Goal: Information Seeking & Learning: Learn about a topic

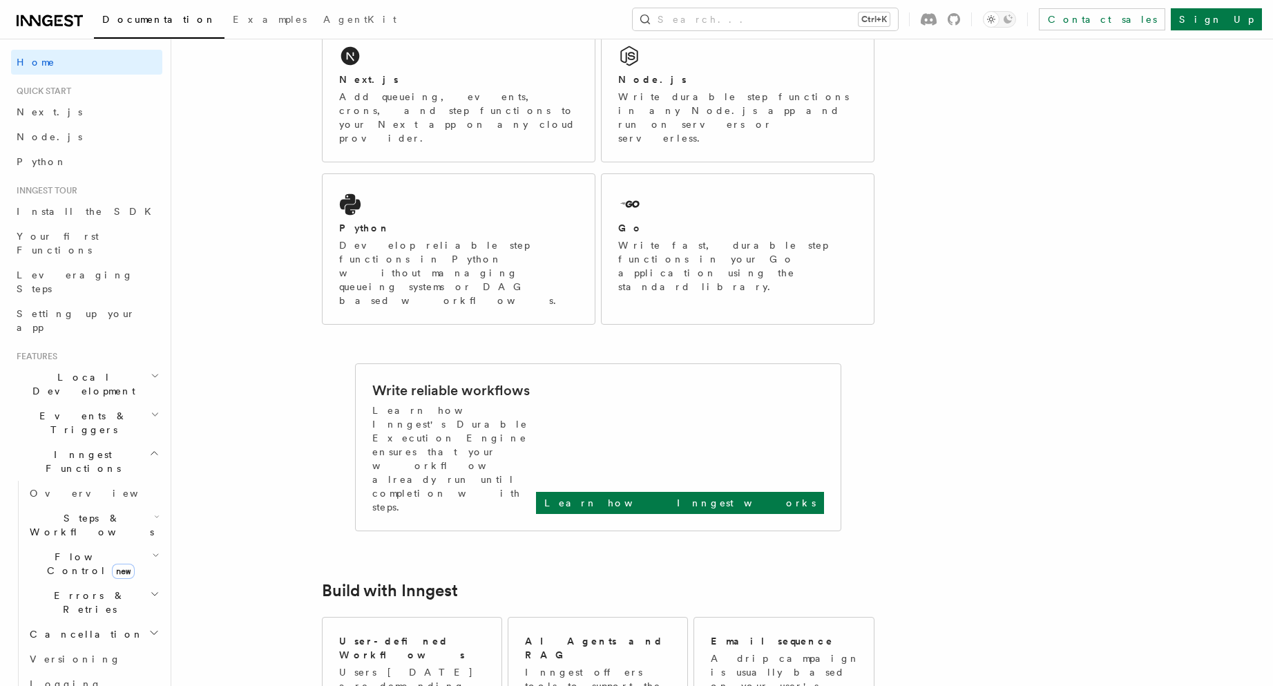
scroll to position [414, 0]
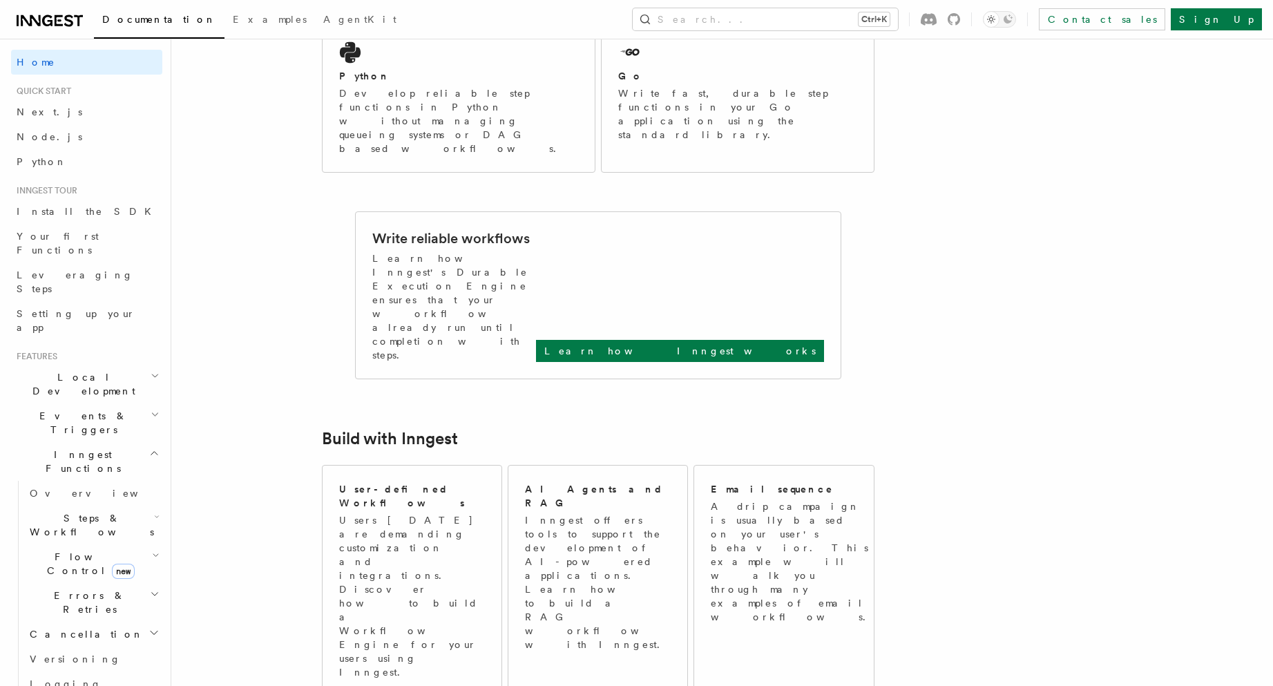
click at [938, 363] on article "Inngest Documentation Inngest is an event-driven durable execution platform tha…" at bounding box center [685, 676] width 985 height 2060
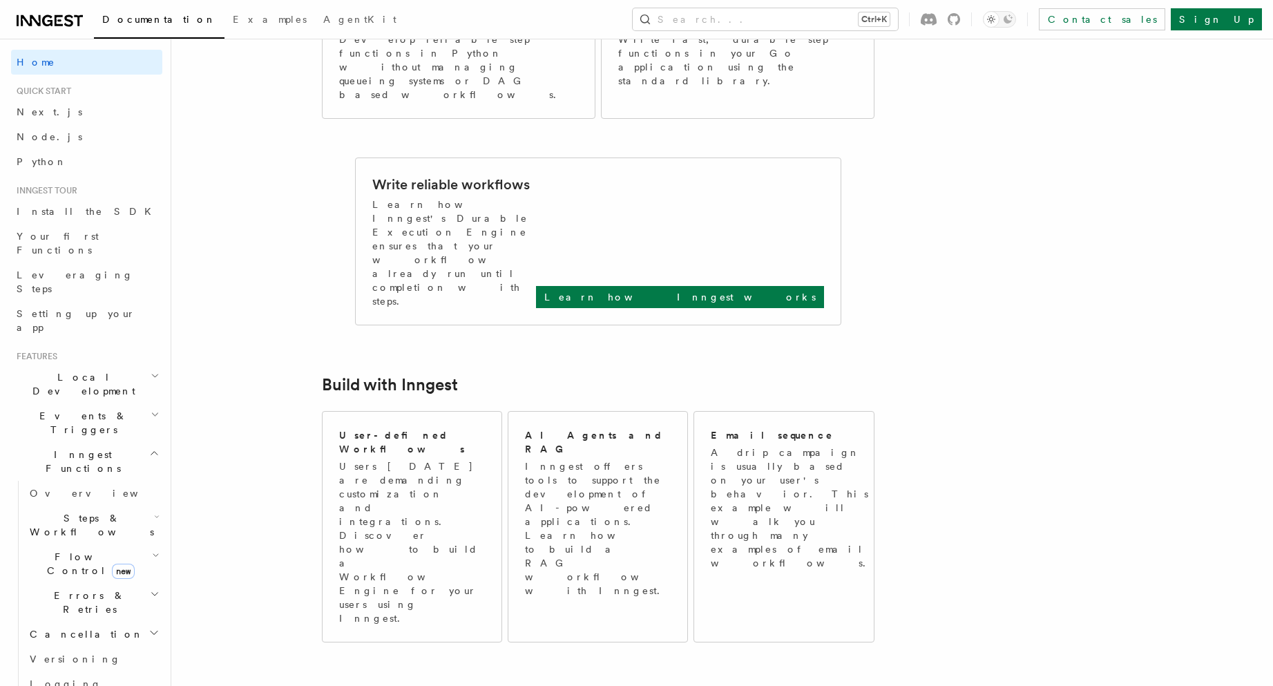
scroll to position [497, 0]
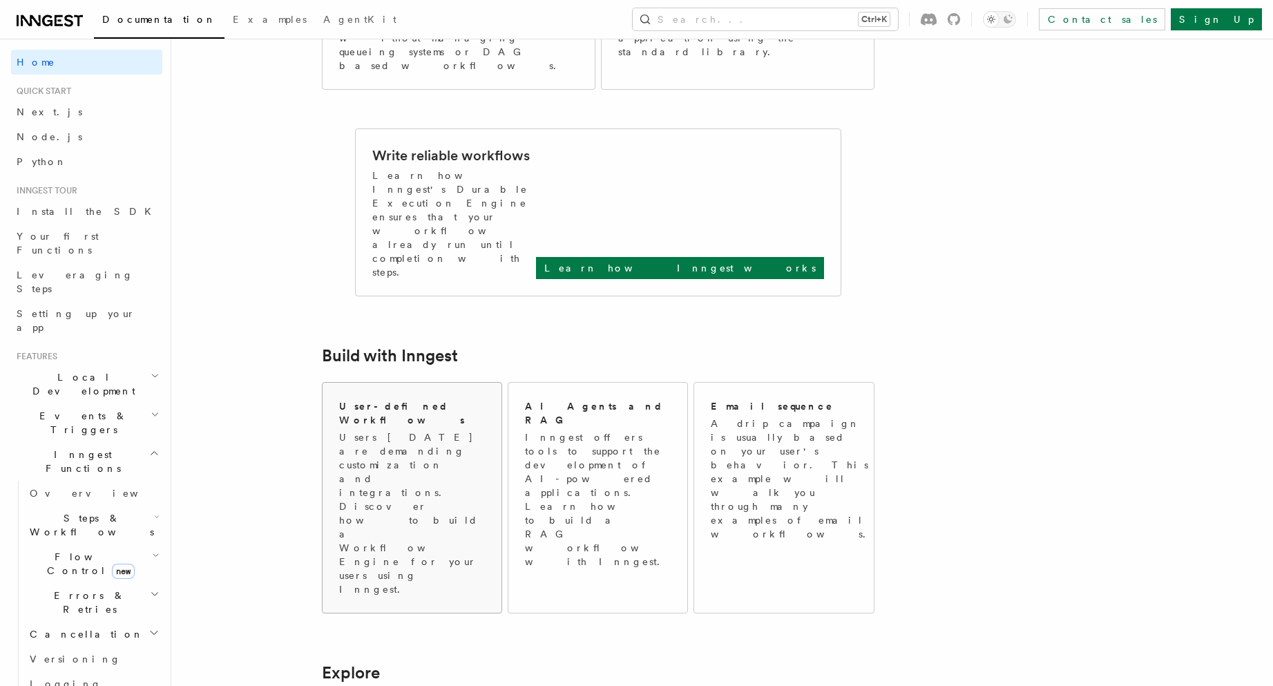
click at [394, 430] on p "Users today are demanding customization and integrations. Discover how to build…" at bounding box center [412, 513] width 146 height 166
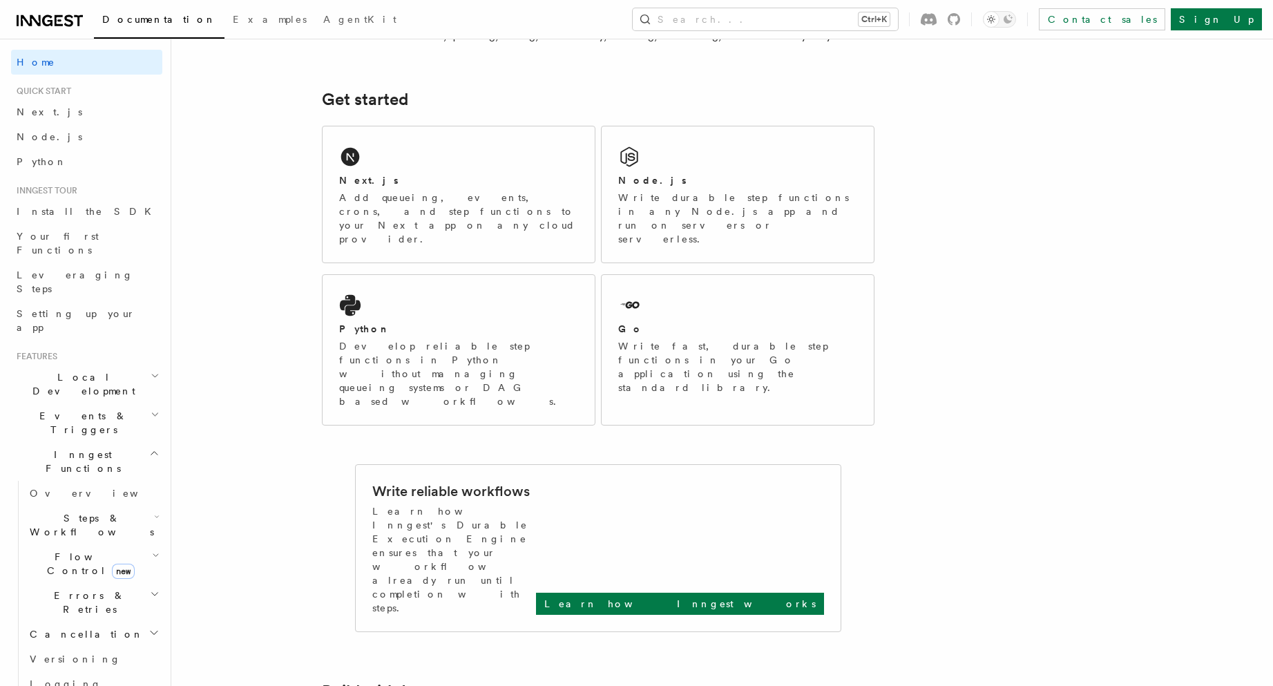
scroll to position [0, 0]
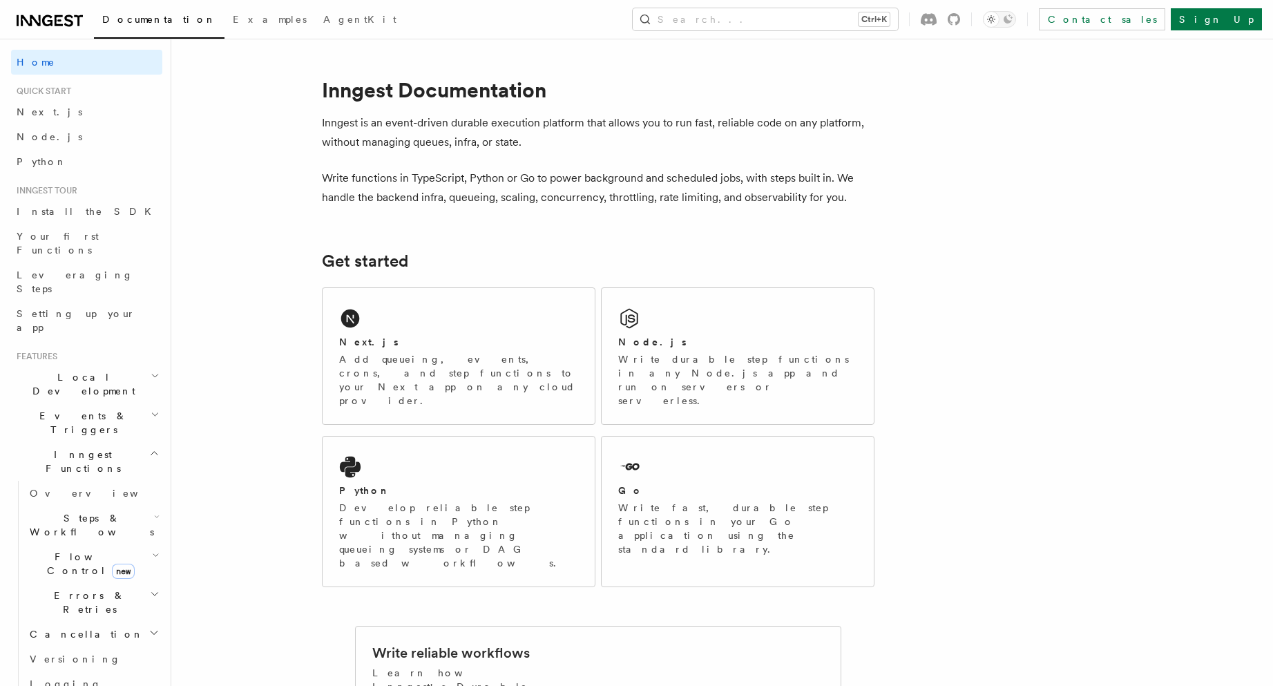
click at [802, 343] on div "Node.js" at bounding box center [737, 342] width 239 height 15
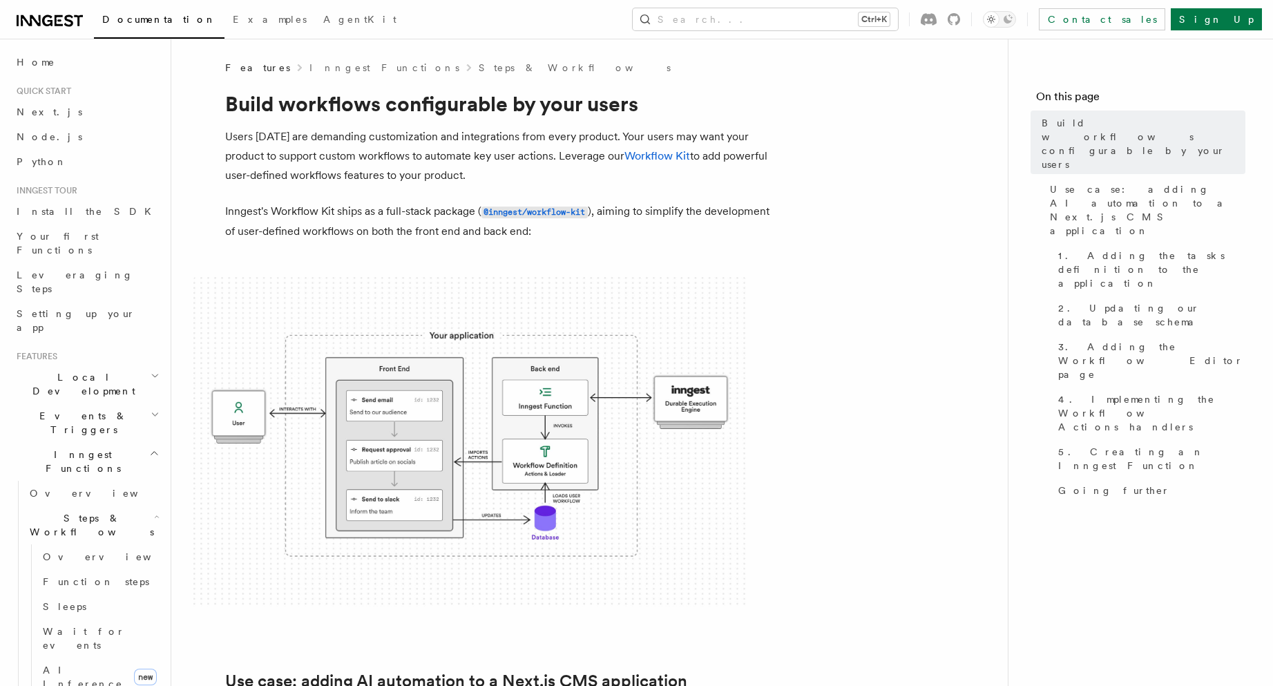
scroll to position [166, 0]
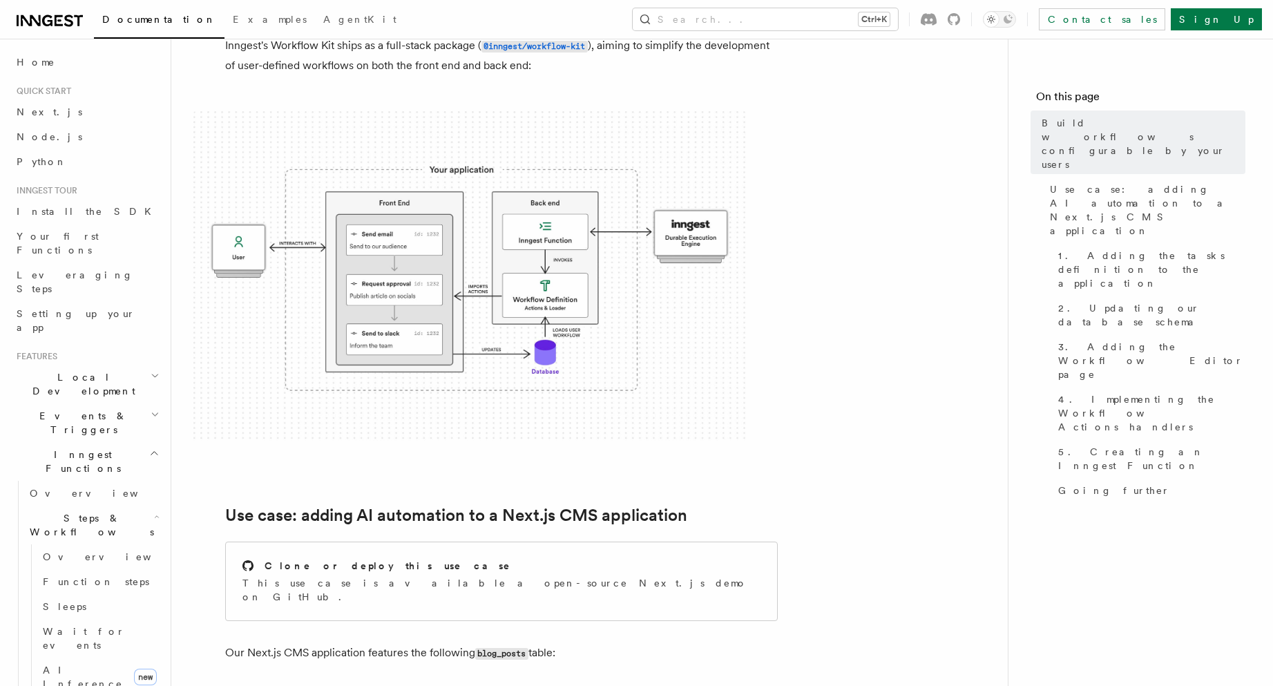
click at [434, 325] on img at bounding box center [469, 276] width 552 height 331
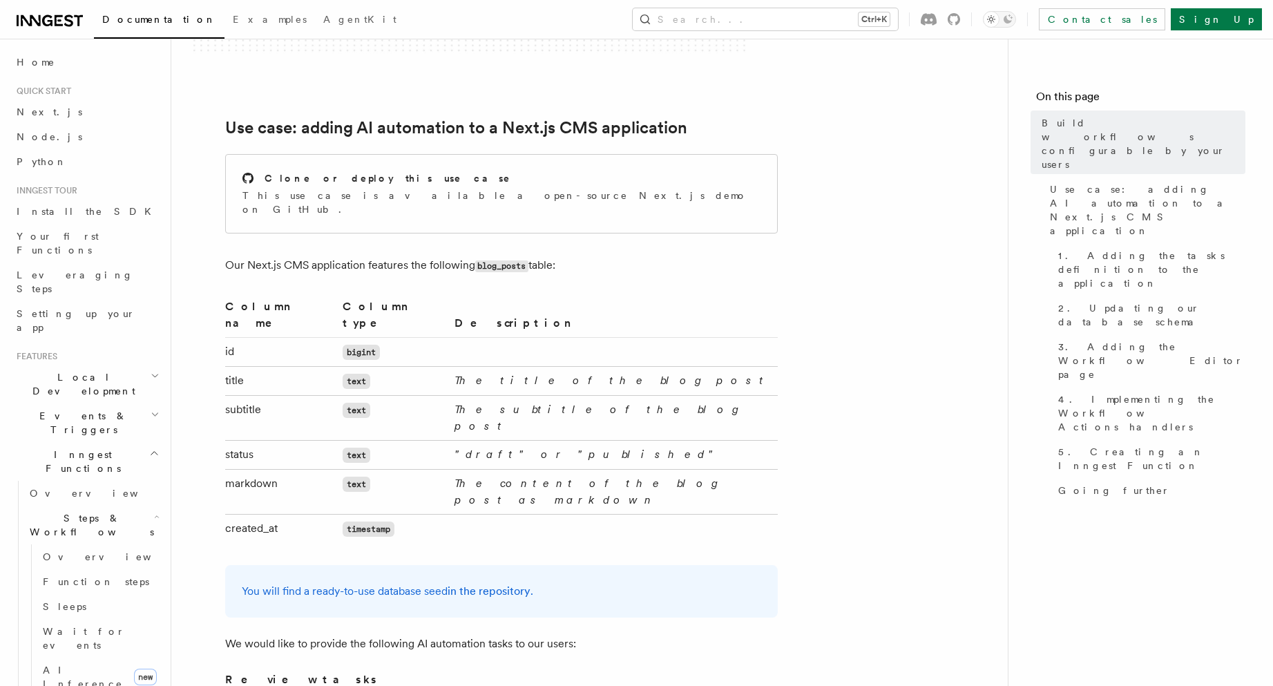
scroll to position [580, 0]
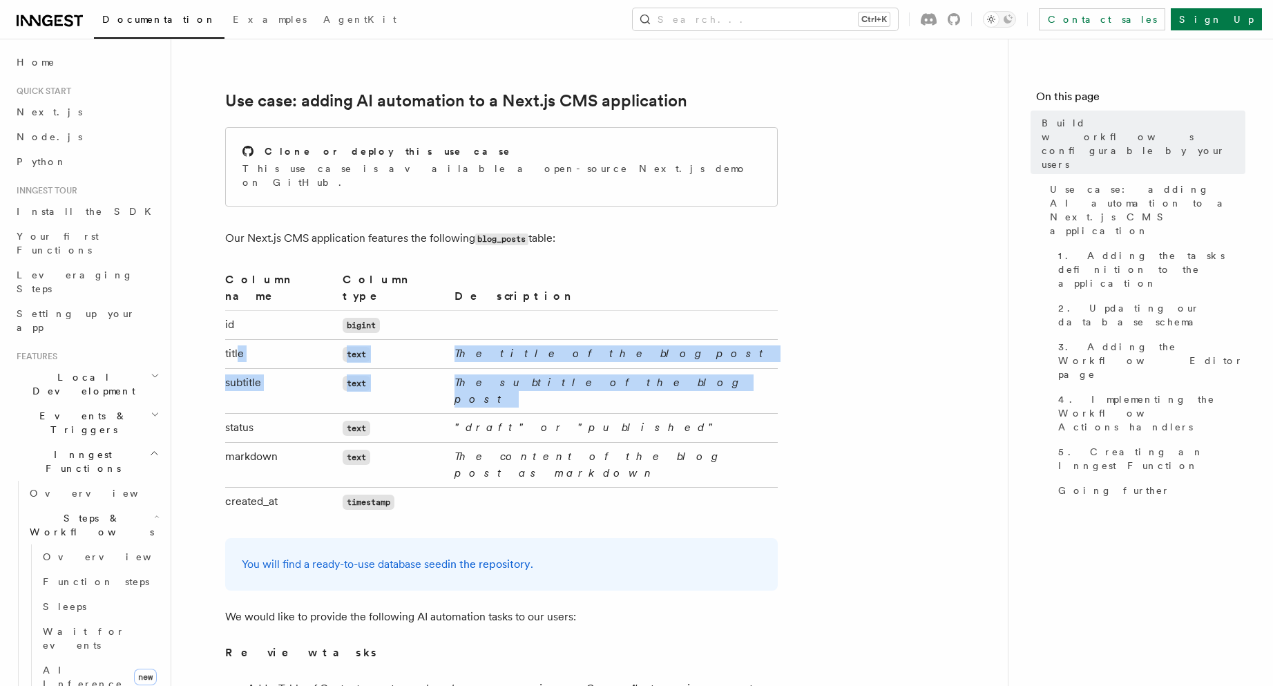
drag, startPoint x: 241, startPoint y: 323, endPoint x: 331, endPoint y: 368, distance: 101.0
click at [331, 368] on tbody "id bigint title text The title of the blog post subtitle text The subtitle of t…" at bounding box center [501, 413] width 552 height 206
click at [333, 413] on td "status" at bounding box center [281, 427] width 113 height 29
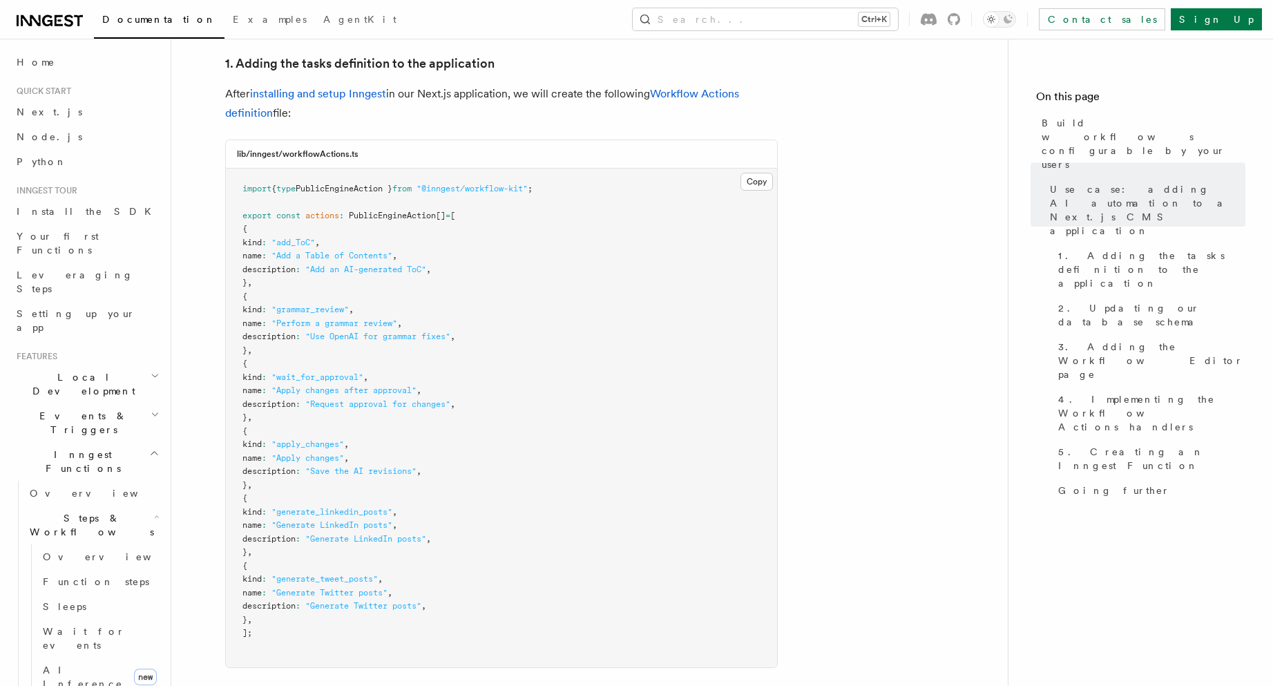
scroll to position [1491, 0]
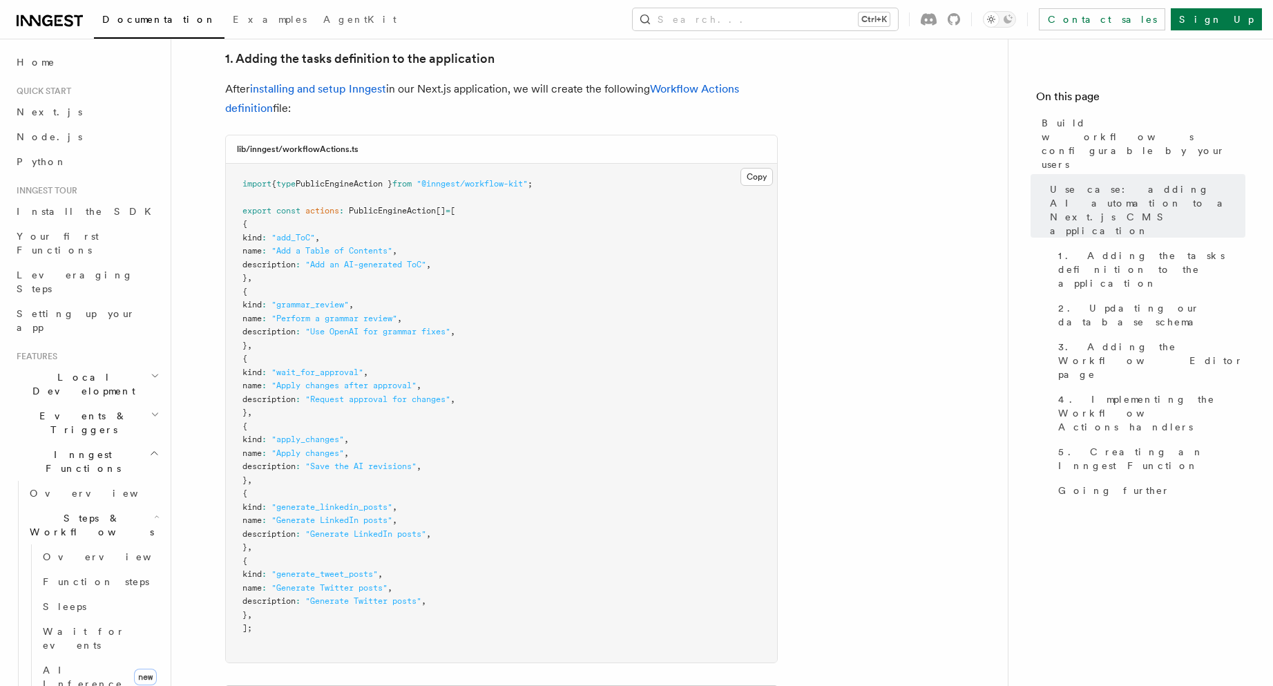
click at [380, 164] on pre "import { type PublicEngineAction } from "@inngest/workflow-kit" ; export const …" at bounding box center [501, 413] width 551 height 499
click at [382, 164] on pre "import { type PublicEngineAction } from "@inngest/workflow-kit" ; export const …" at bounding box center [501, 413] width 551 height 499
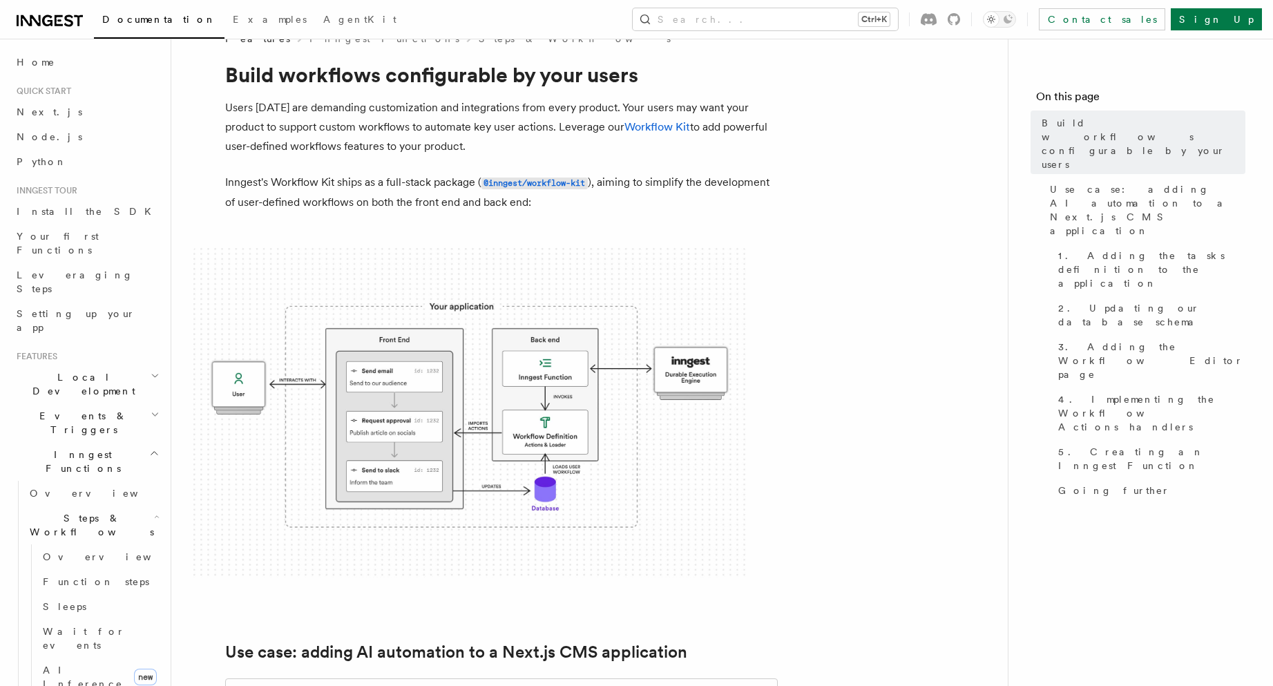
scroll to position [0, 0]
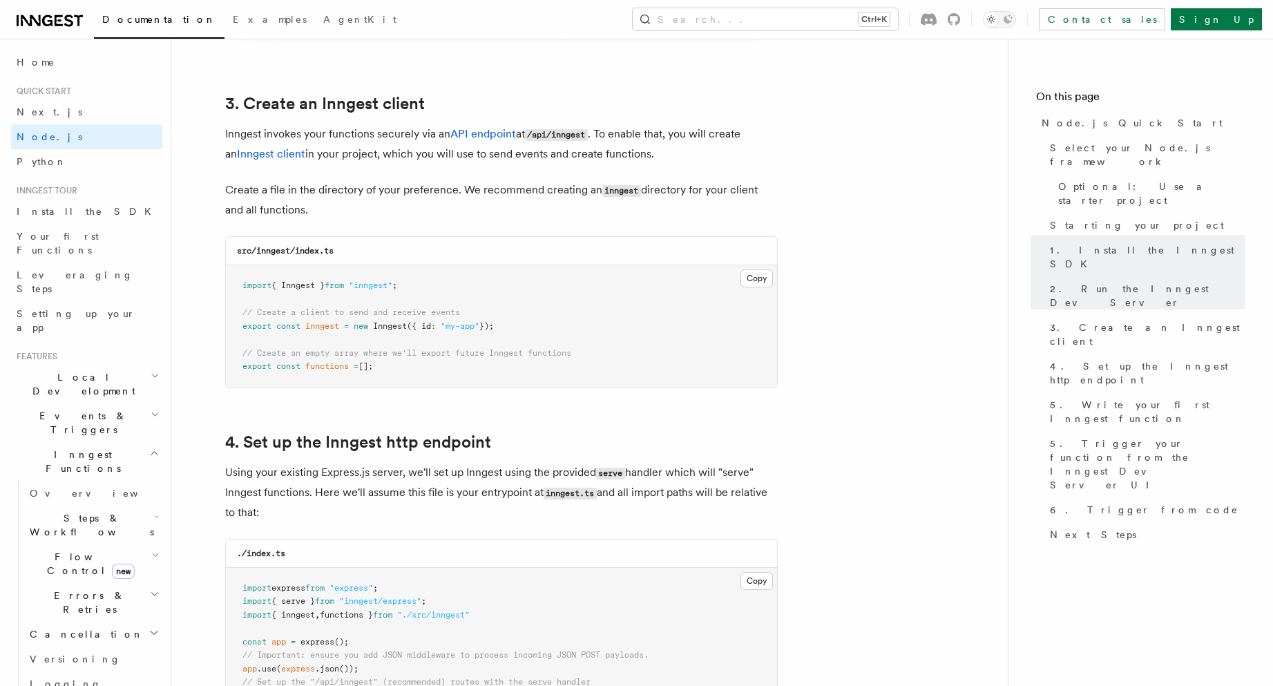
scroll to position [1740, 0]
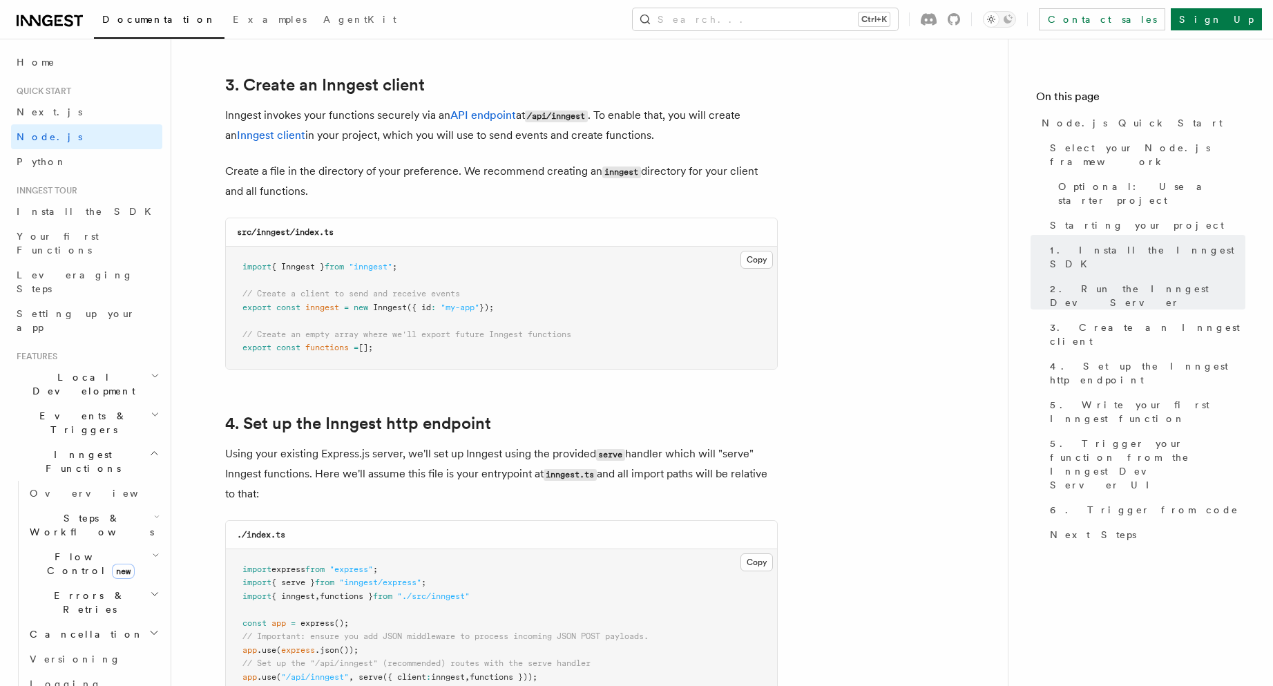
click at [400, 322] on pre "import { Inngest } from "inngest" ; // Create a client to send and receive even…" at bounding box center [501, 308] width 551 height 122
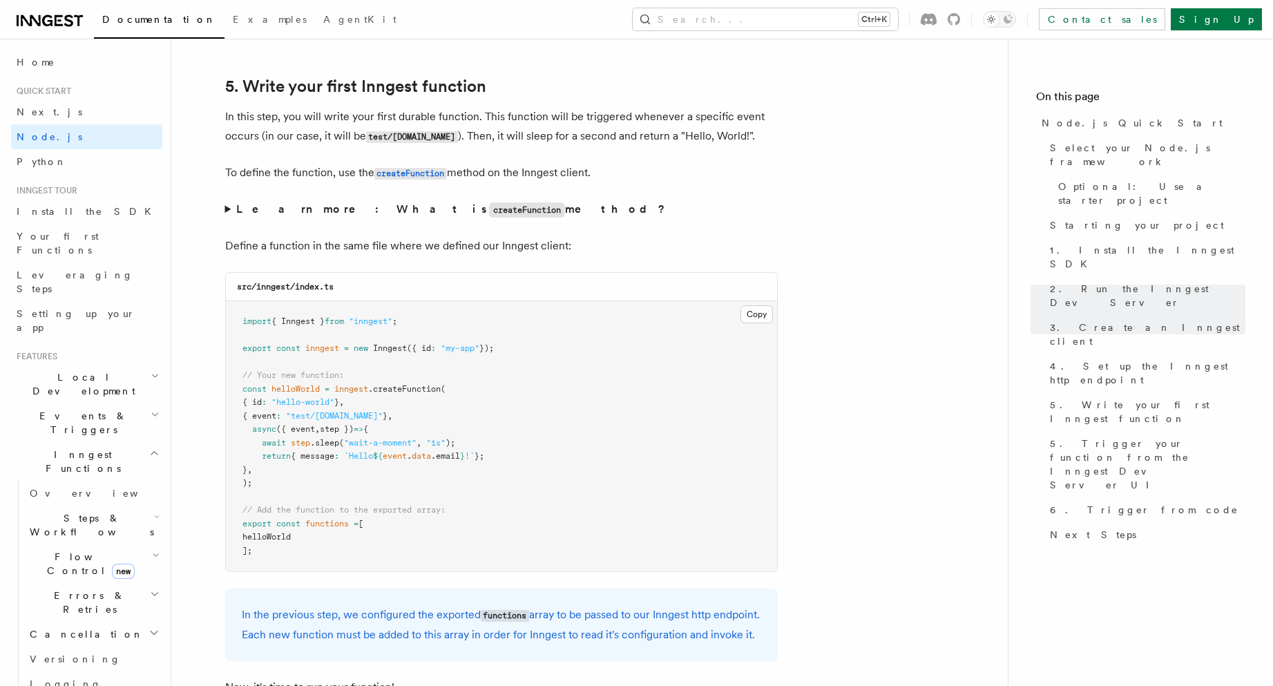
scroll to position [2651, 0]
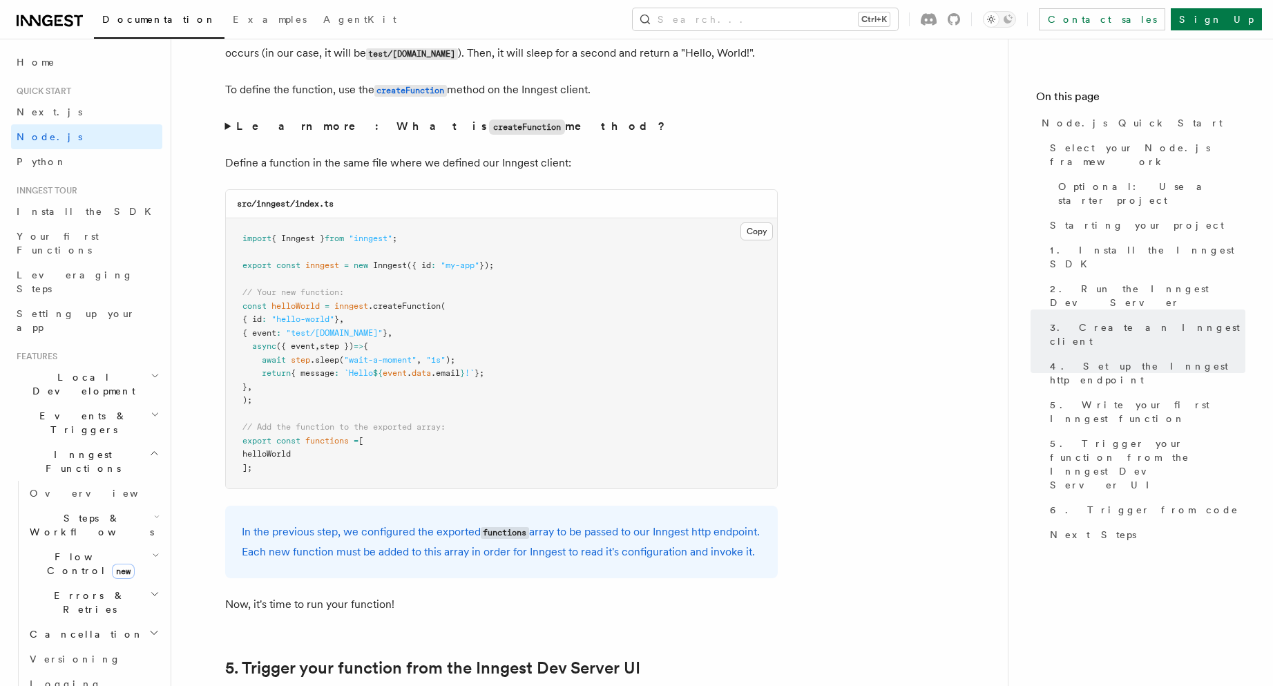
click at [429, 298] on pre "import { Inngest } from "inngest" ; export const inngest = new Inngest ({ id : …" at bounding box center [501, 353] width 551 height 270
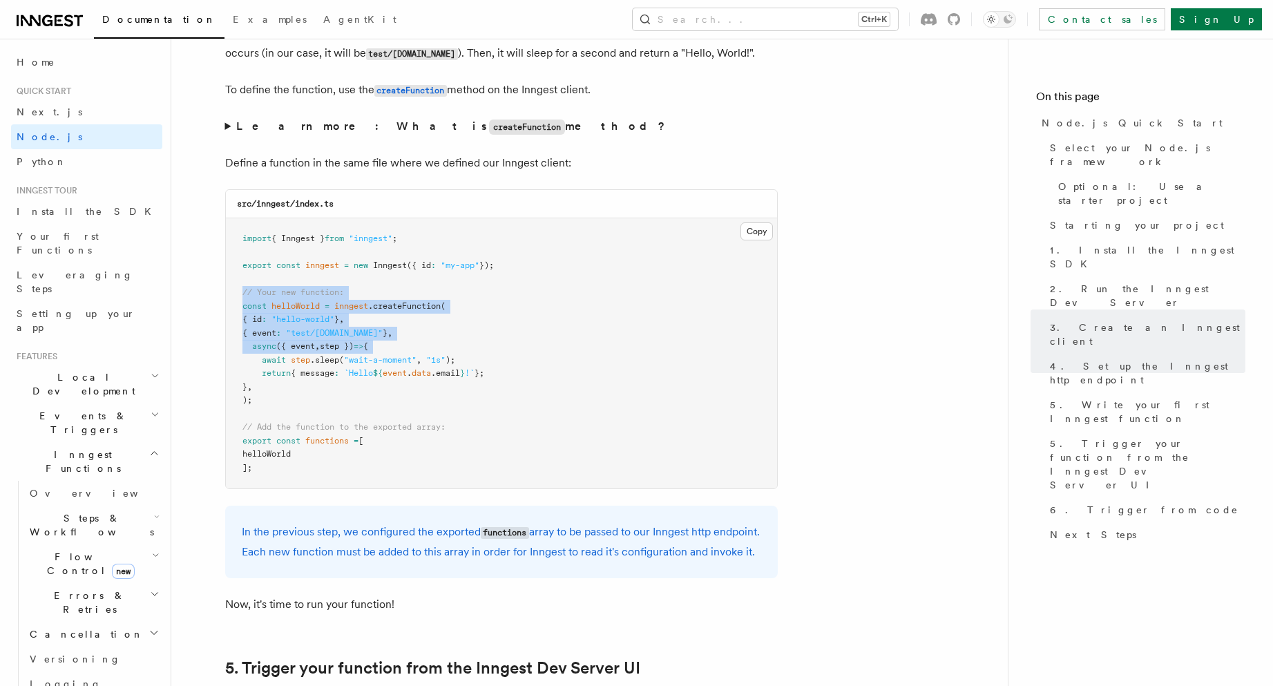
drag, startPoint x: 429, startPoint y: 298, endPoint x: 446, endPoint y: 351, distance: 56.6
click at [446, 351] on pre "import { Inngest } from "inngest" ; export const inngest = new Inngest ({ id : …" at bounding box center [501, 353] width 551 height 270
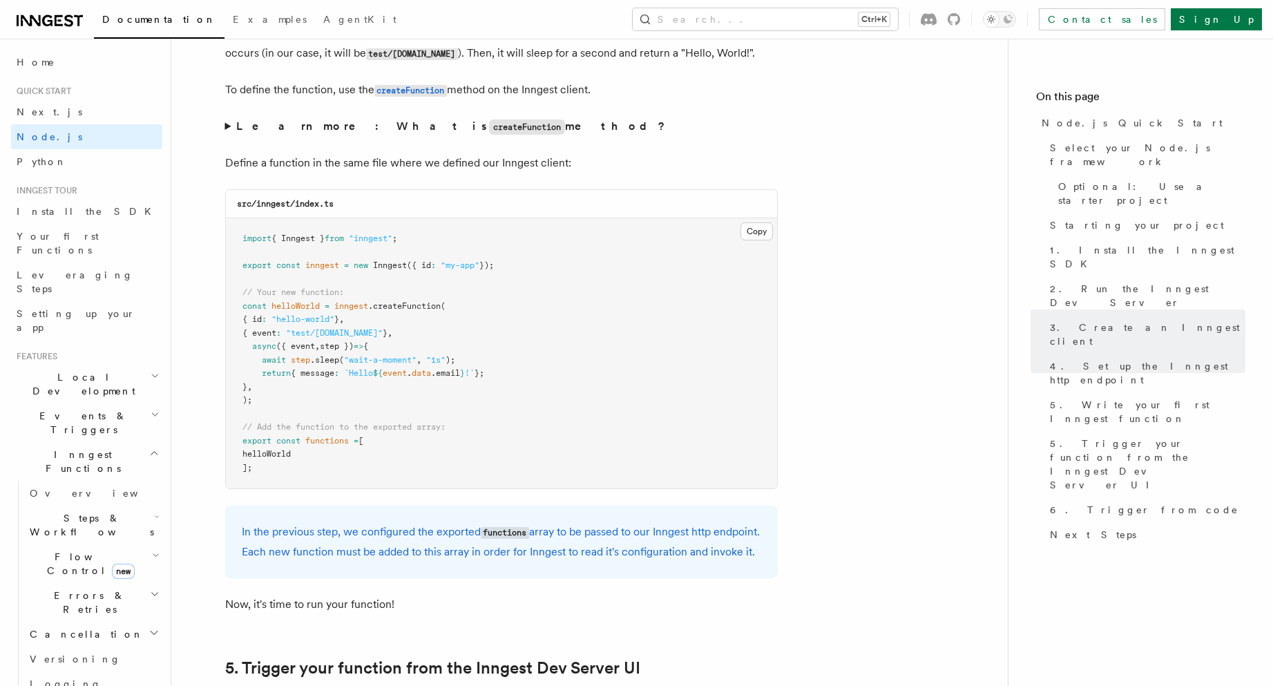
click at [287, 351] on span "({ event" at bounding box center [295, 346] width 39 height 10
click at [291, 355] on span at bounding box center [288, 360] width 5 height 10
drag, startPoint x: 291, startPoint y: 354, endPoint x: 511, endPoint y: 394, distance: 223.8
click at [511, 394] on pre "import { Inngest } from "inngest" ; export const inngest = new Inngest ({ id : …" at bounding box center [501, 353] width 551 height 270
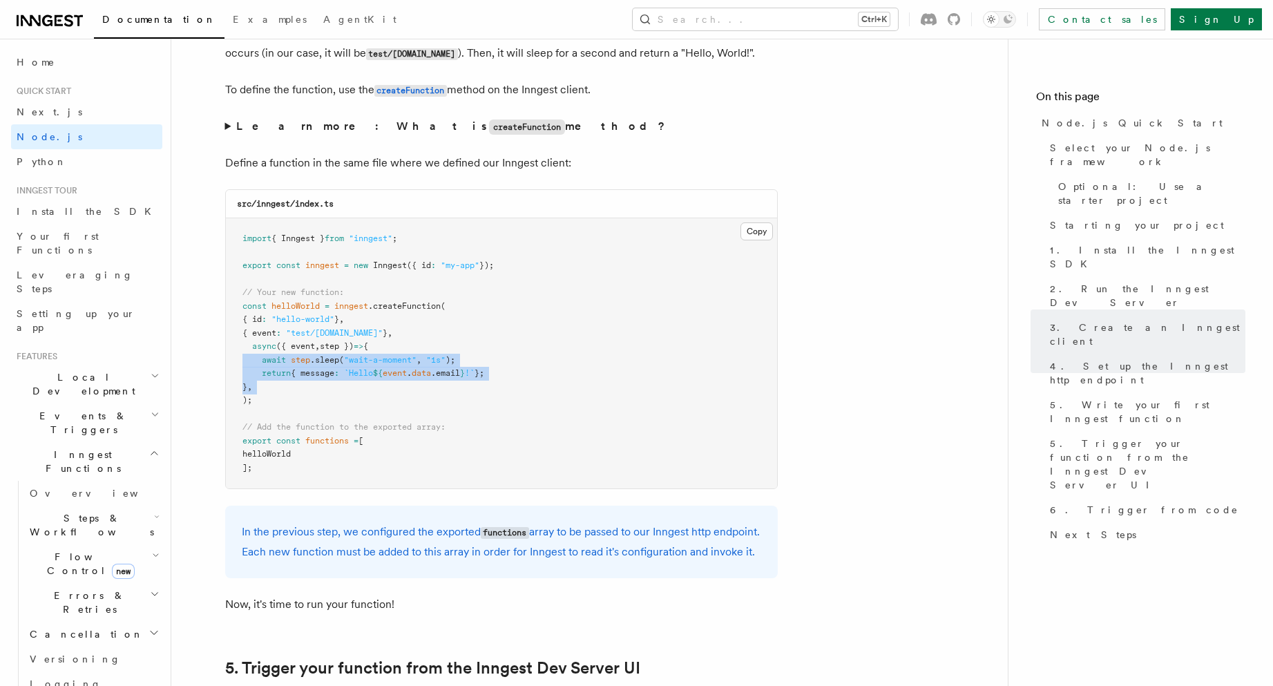
click at [511, 394] on pre "import { Inngest } from "inngest" ; export const inngest = new Inngest ({ id : …" at bounding box center [501, 353] width 551 height 270
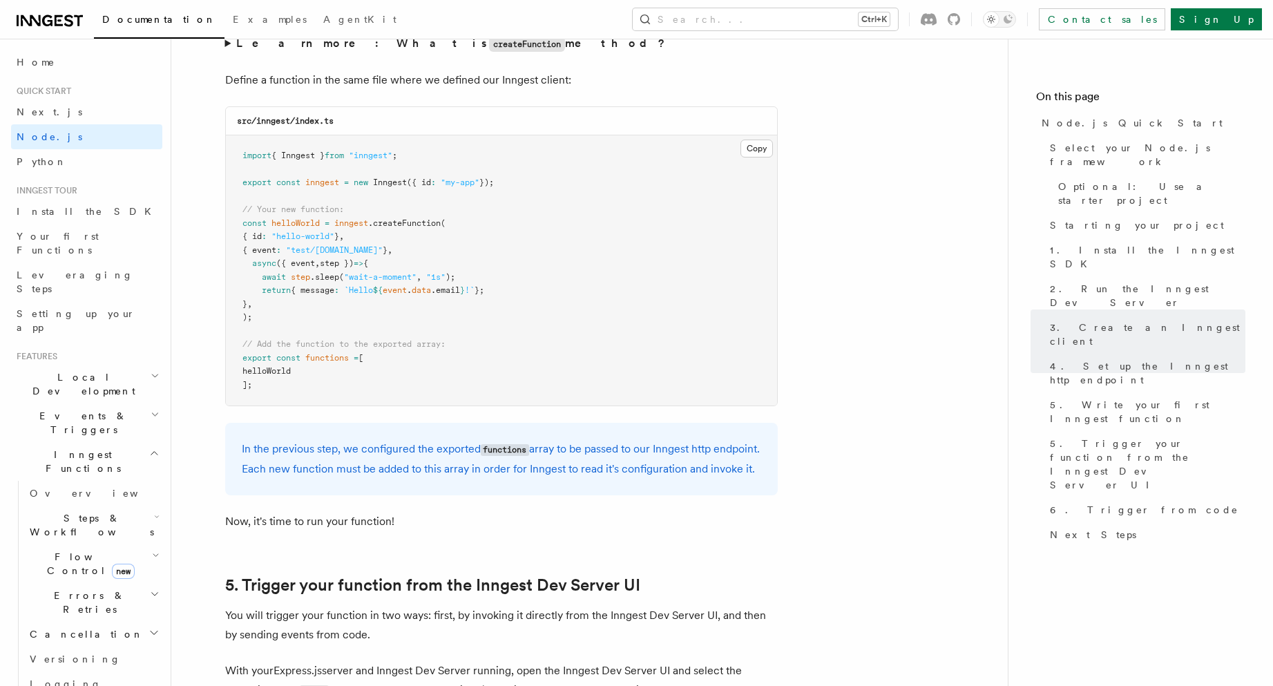
click at [406, 463] on p "In the previous step, we configured the exported functions array to be passed t…" at bounding box center [501, 458] width 519 height 39
click at [405, 463] on p "In the previous step, we configured the exported functions array to be passed t…" at bounding box center [501, 458] width 519 height 39
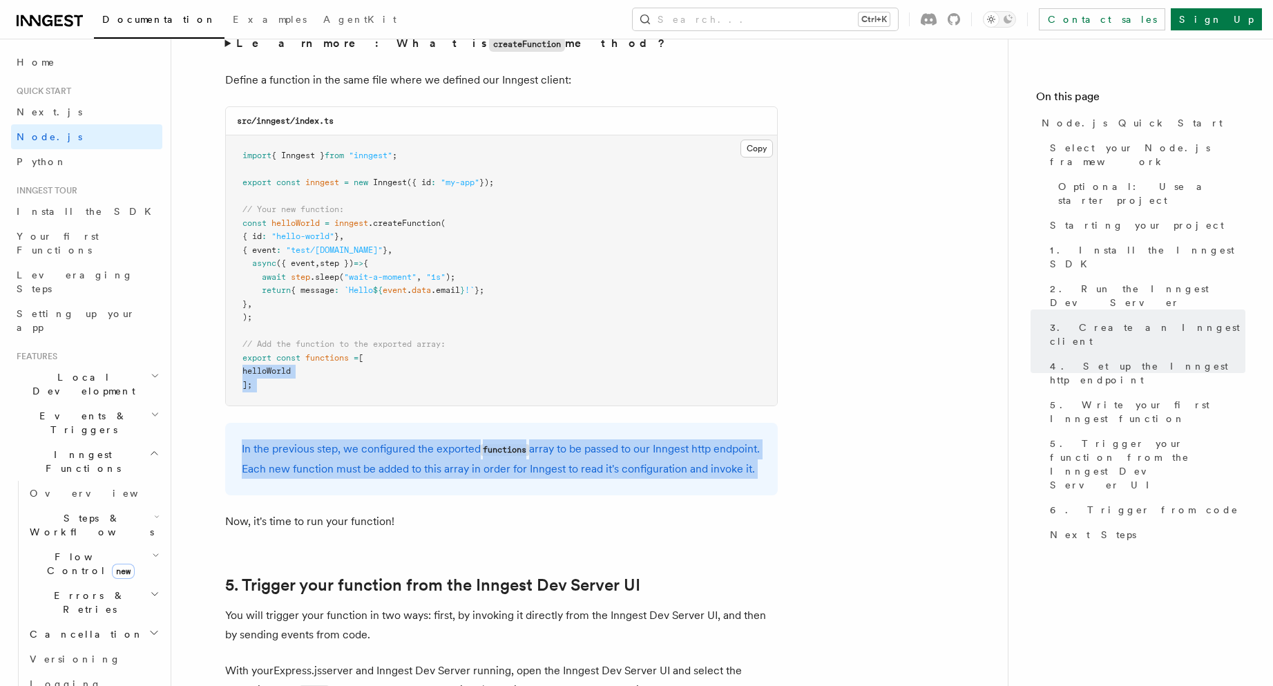
drag, startPoint x: 405, startPoint y: 463, endPoint x: 407, endPoint y: 367, distance: 96.7
click at [407, 366] on pre "import { Inngest } from "inngest" ; export const inngest = new Inngest ({ id : …" at bounding box center [501, 270] width 551 height 270
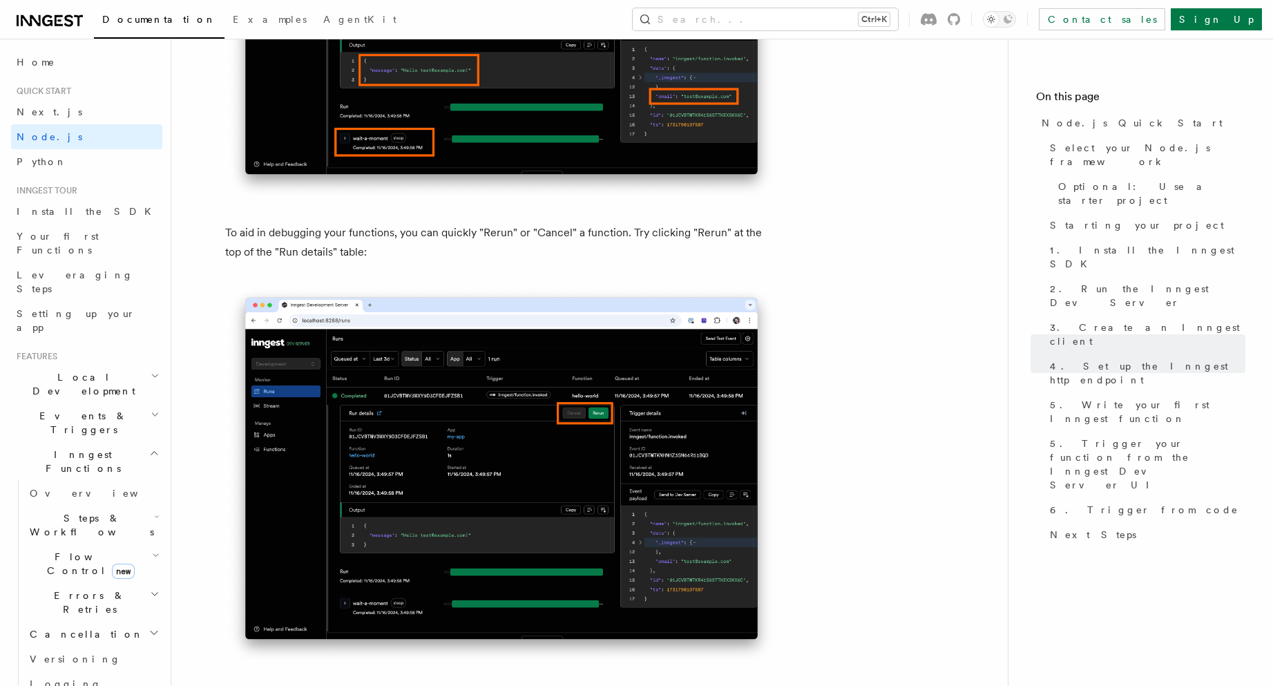
scroll to position [6049, 0]
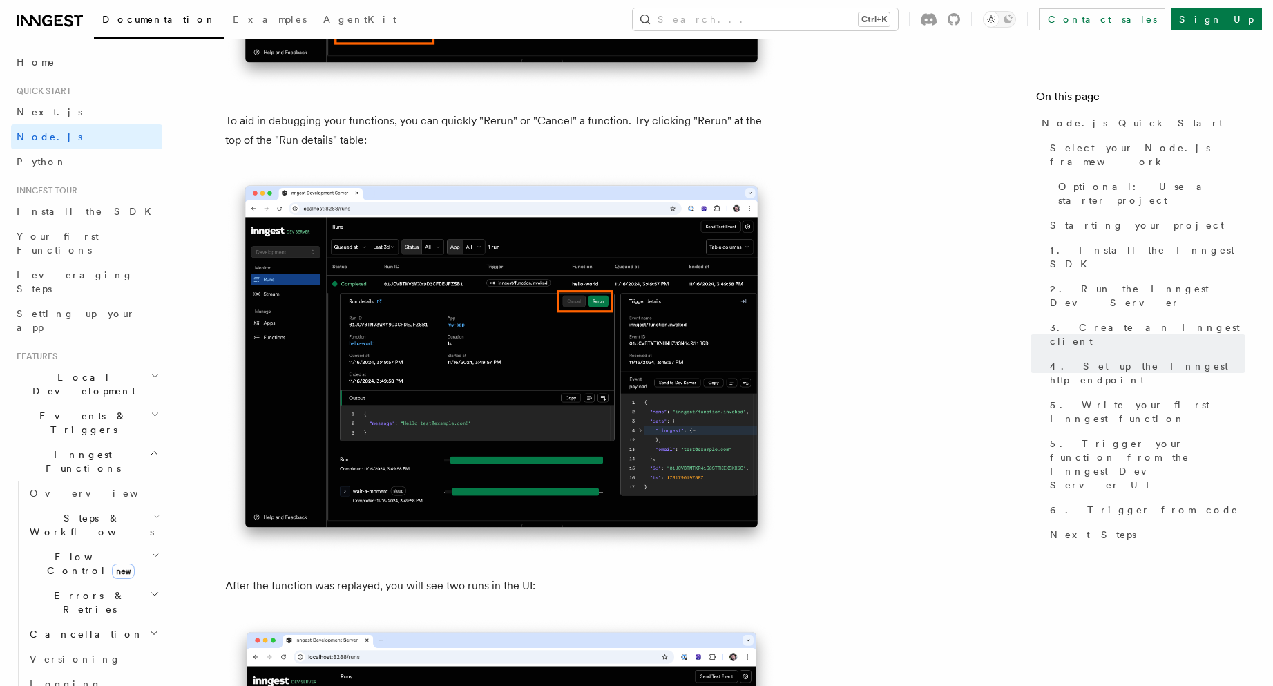
click at [324, 150] on p "To aid in debugging your functions, you can quickly "Rerun" or "Cancel" a funct…" at bounding box center [501, 130] width 552 height 39
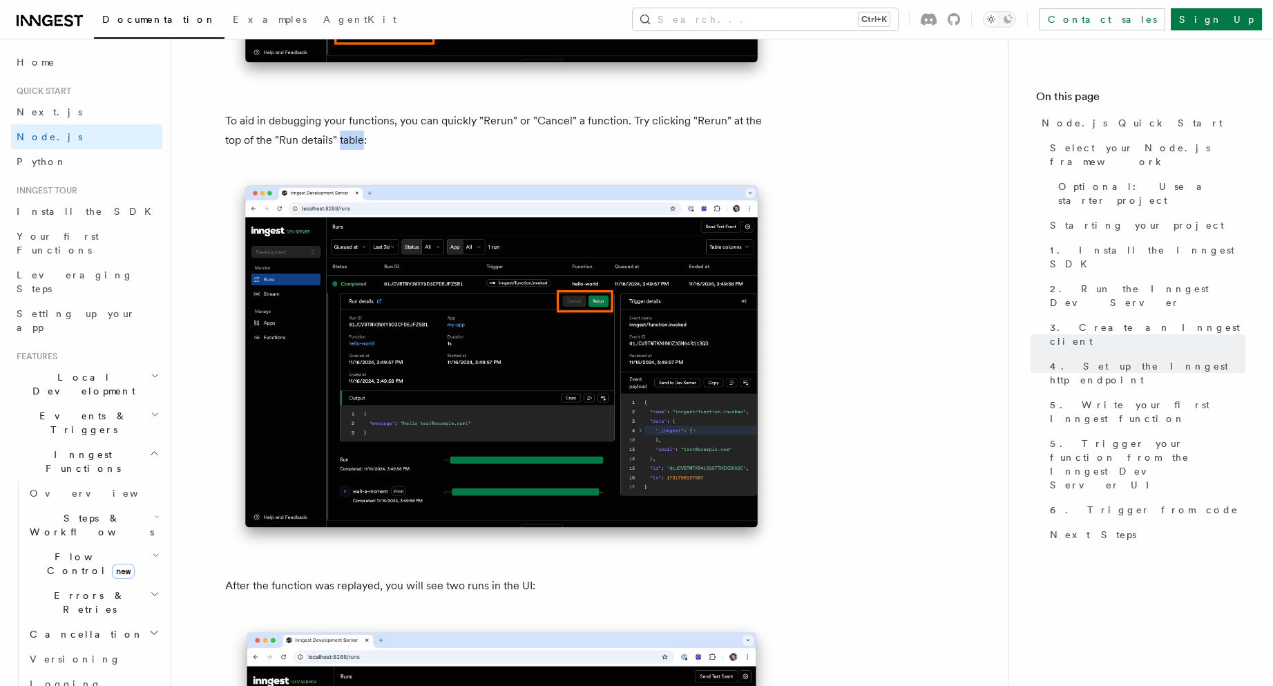
click at [324, 150] on p "To aid in debugging your functions, you can quickly "Rerun" or "Cancel" a funct…" at bounding box center [501, 130] width 552 height 39
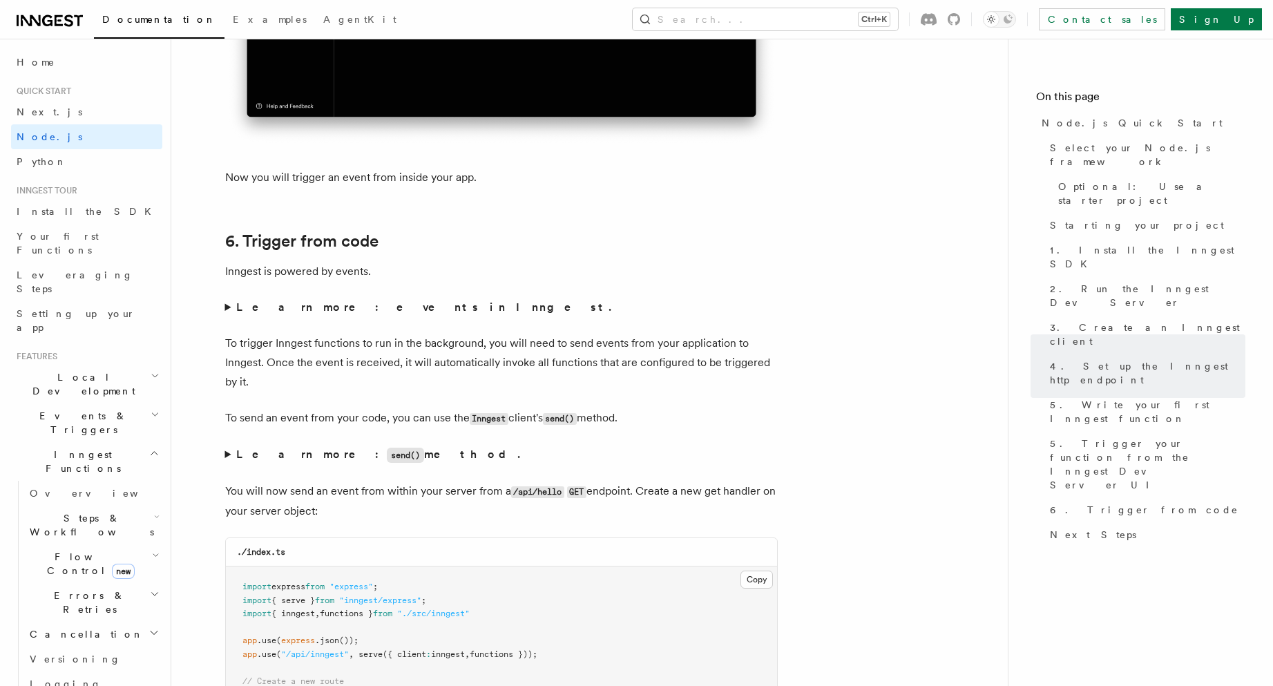
scroll to position [6877, 0]
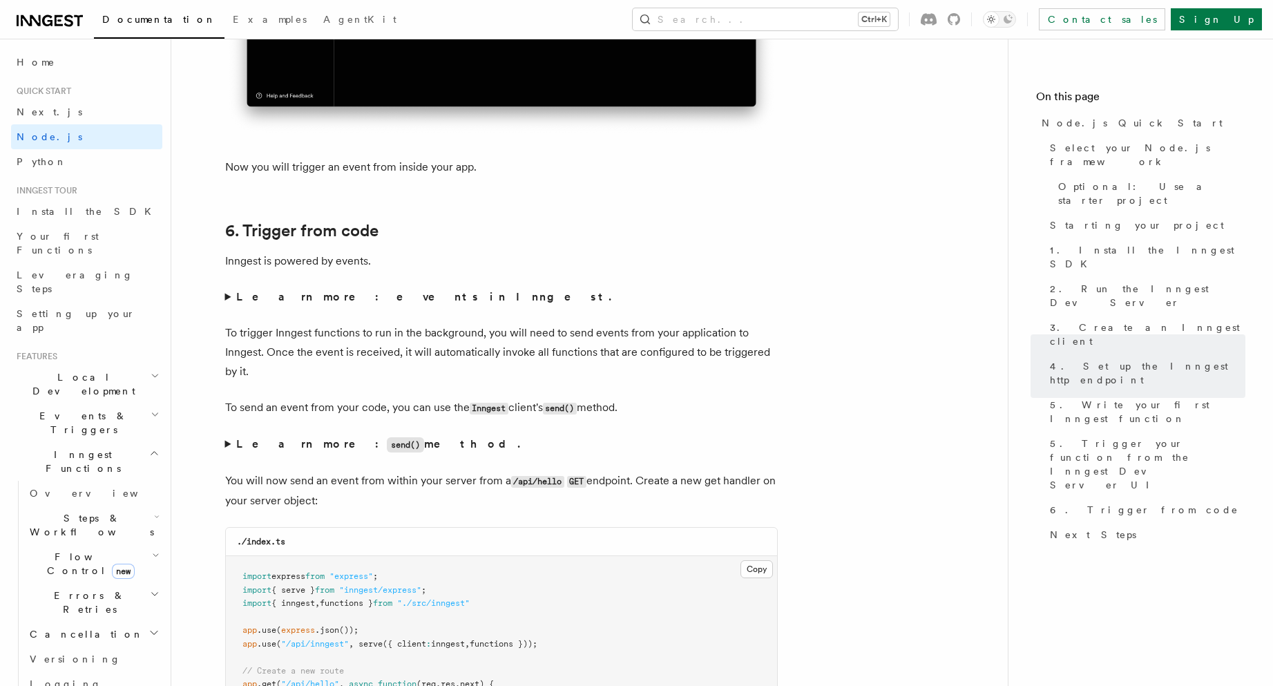
click at [379, 303] on strong "Learn more: events in Inngest." at bounding box center [425, 296] width 378 height 13
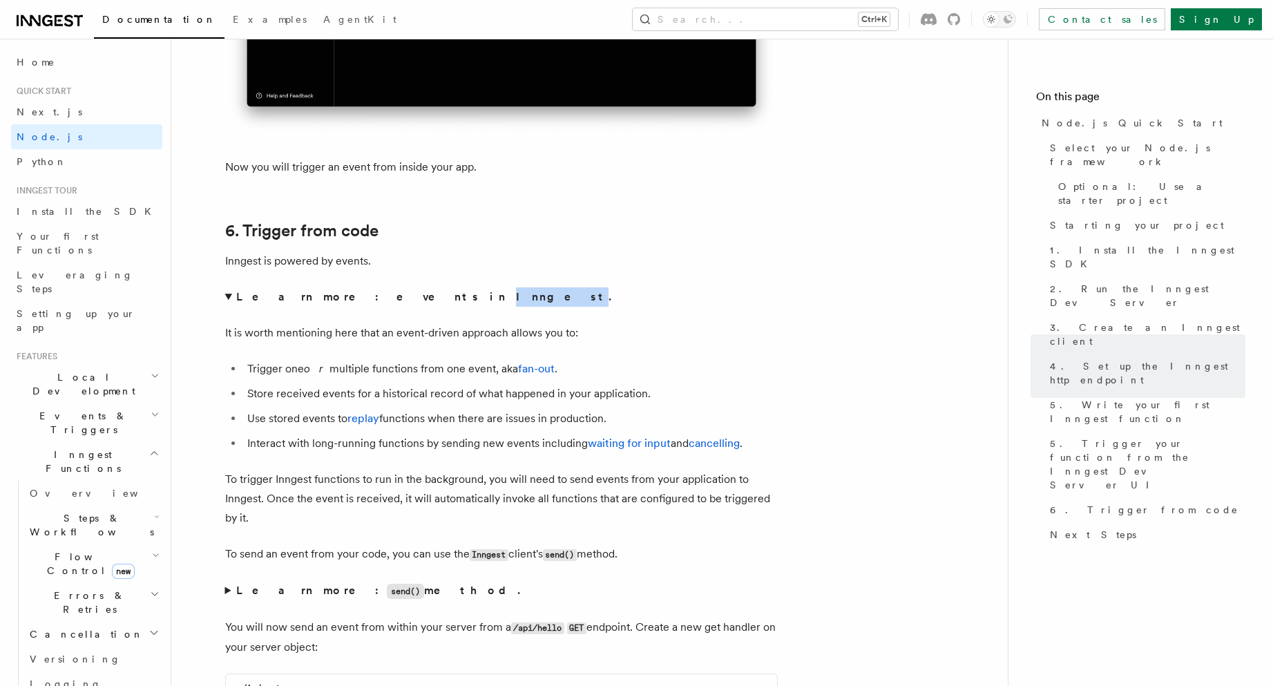
click at [379, 303] on strong "Learn more: events in Inngest." at bounding box center [425, 296] width 378 height 13
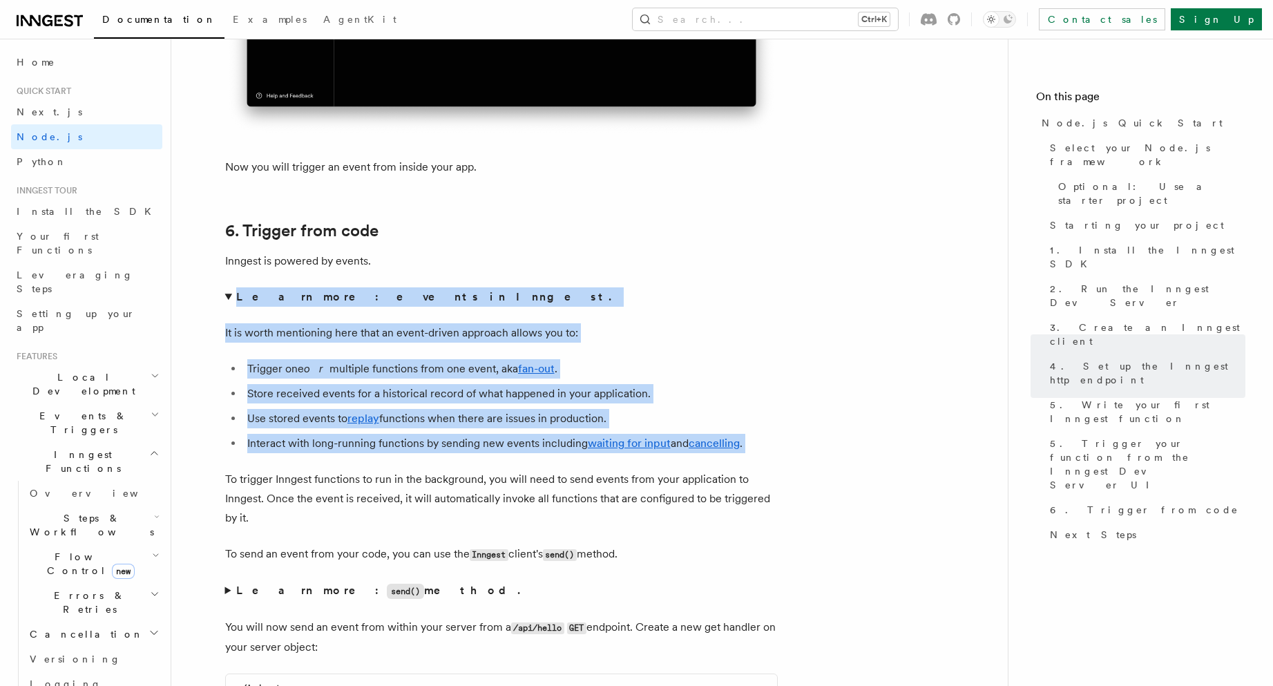
click at [379, 303] on strong "Learn more: events in Inngest." at bounding box center [425, 296] width 378 height 13
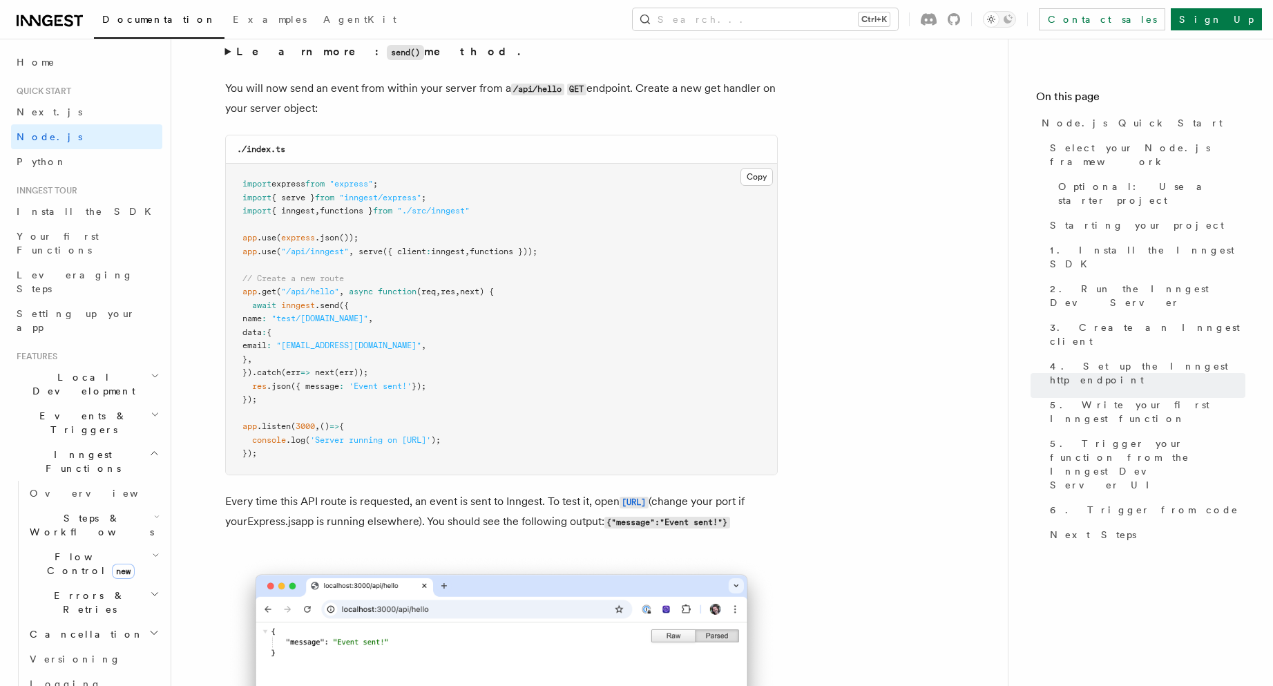
scroll to position [7291, 0]
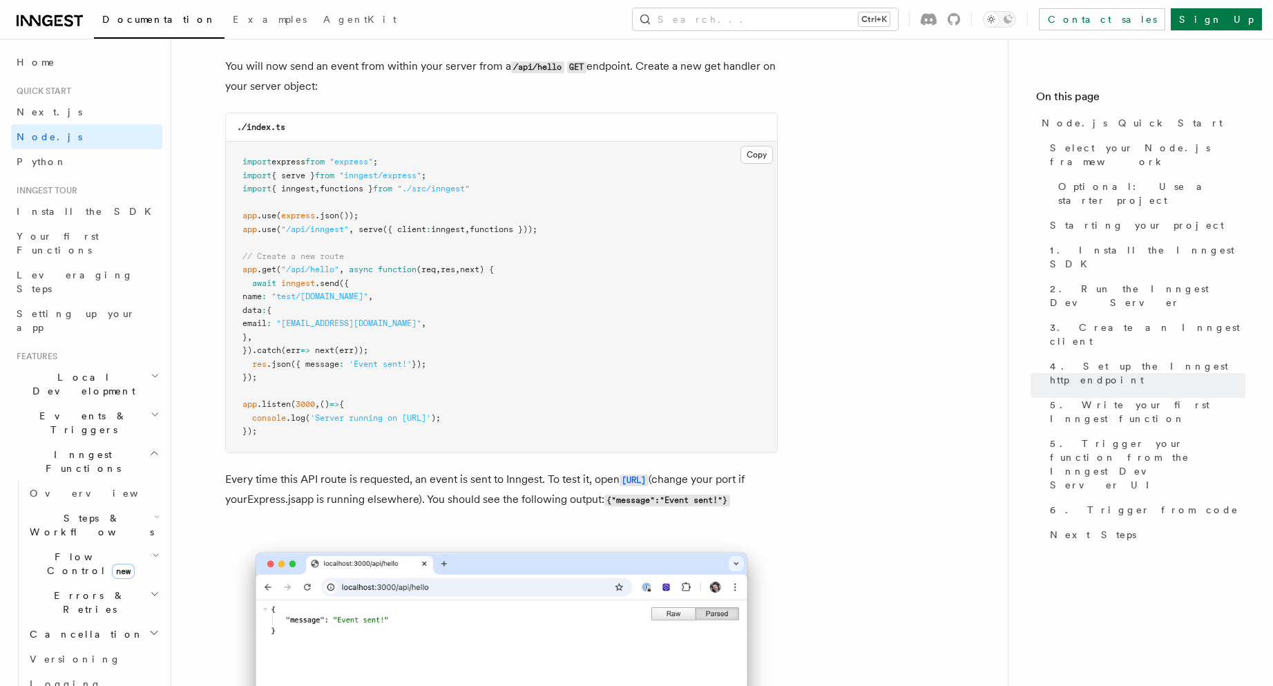
click at [365, 186] on pre "import express from "express" ; import { serve } from "inngest/express" ; impor…" at bounding box center [501, 297] width 551 height 311
click at [365, 166] on span ""express"" at bounding box center [351, 162] width 44 height 10
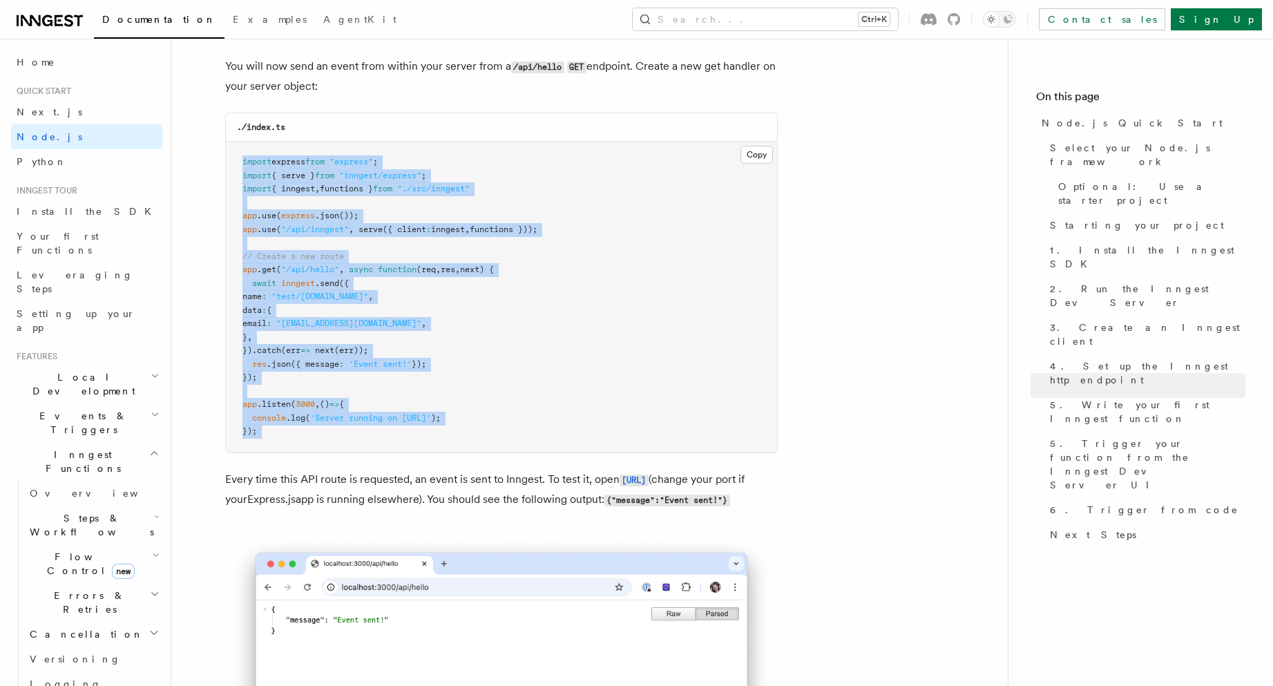
drag, startPoint x: 365, startPoint y: 186, endPoint x: 432, endPoint y: 453, distance: 275.5
click at [432, 452] on pre "import express from "express" ; import { serve } from "inngest/express" ; impor…" at bounding box center [501, 297] width 551 height 311
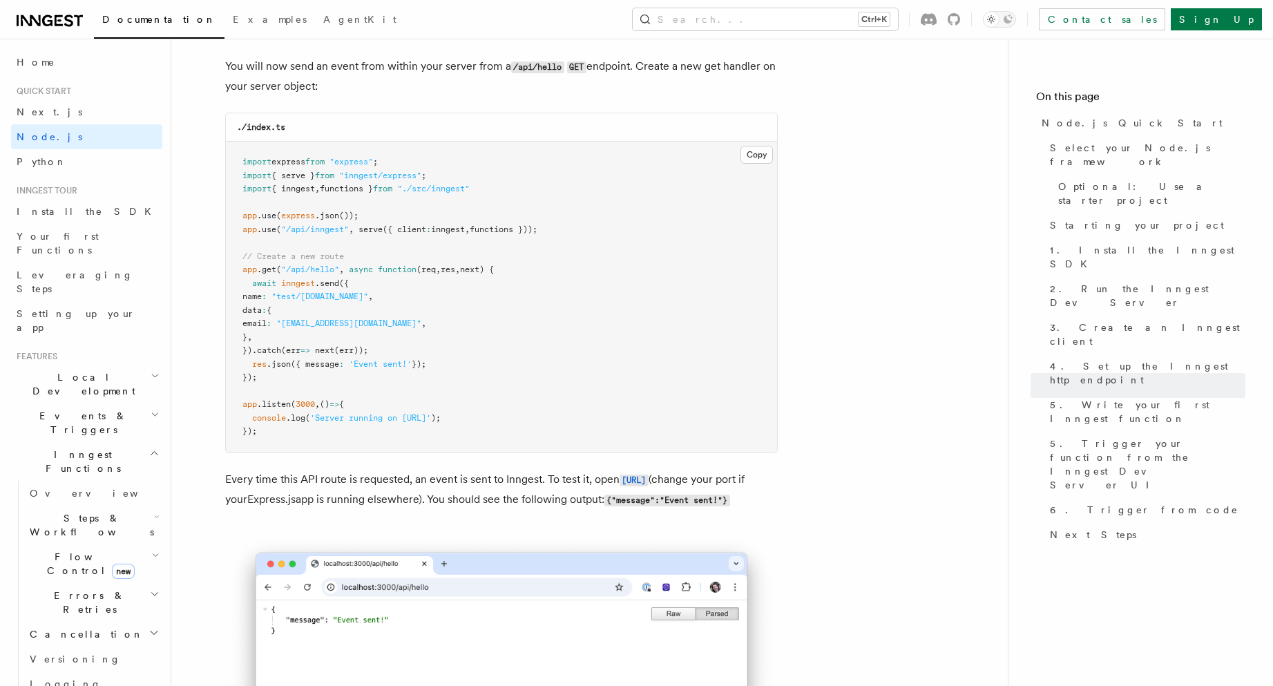
click at [432, 452] on pre "import express from "express" ; import { serve } from "inngest/express" ; impor…" at bounding box center [501, 297] width 551 height 311
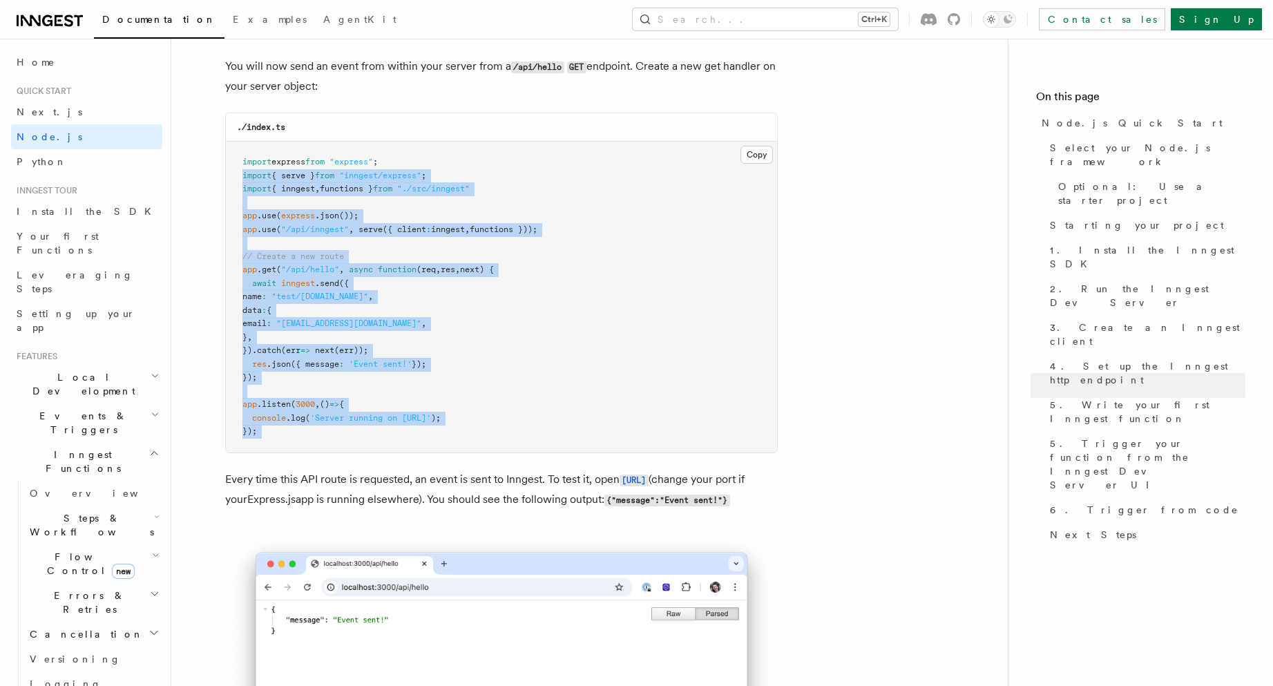
drag, startPoint x: 432, startPoint y: 453, endPoint x: 412, endPoint y: 193, distance: 260.4
click at [412, 194] on pre "import express from "express" ; import { serve } from "inngest/express" ; impor…" at bounding box center [501, 297] width 551 height 311
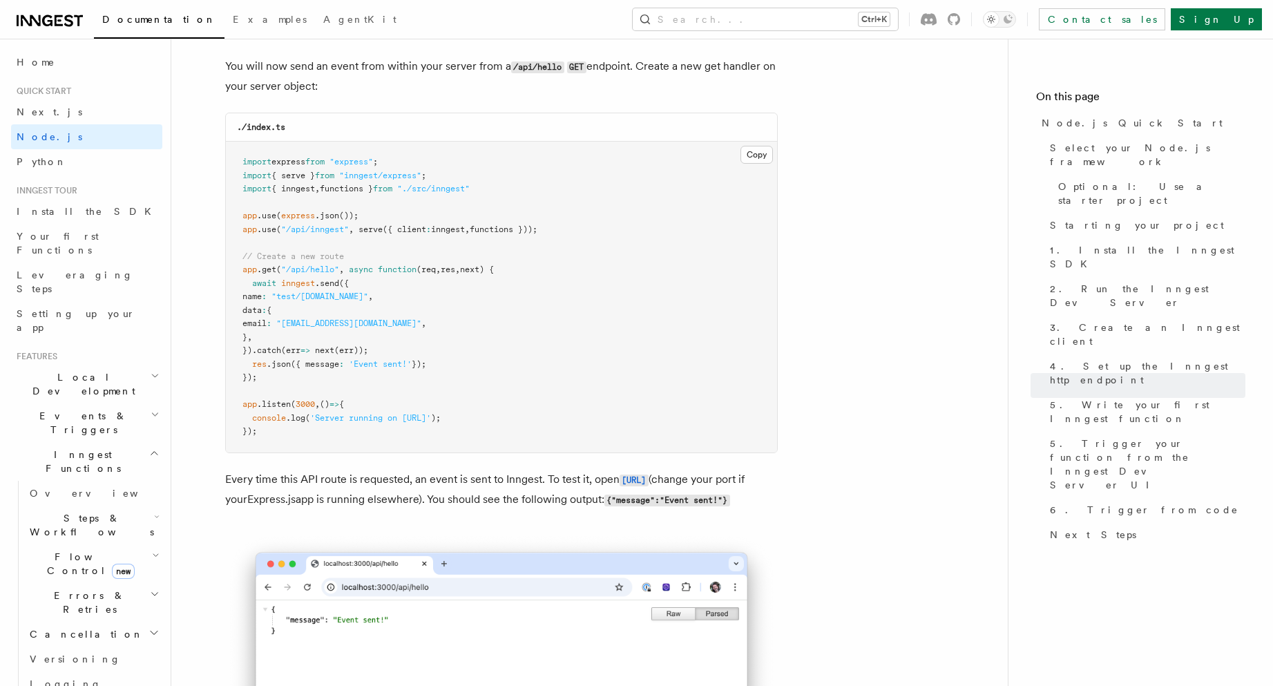
click at [413, 185] on pre "import express from "express" ; import { serve } from "inngest/express" ; impor…" at bounding box center [501, 297] width 551 height 311
click at [423, 177] on pre "import express from "express" ; import { serve } from "inngest/express" ; impor…" at bounding box center [501, 297] width 551 height 311
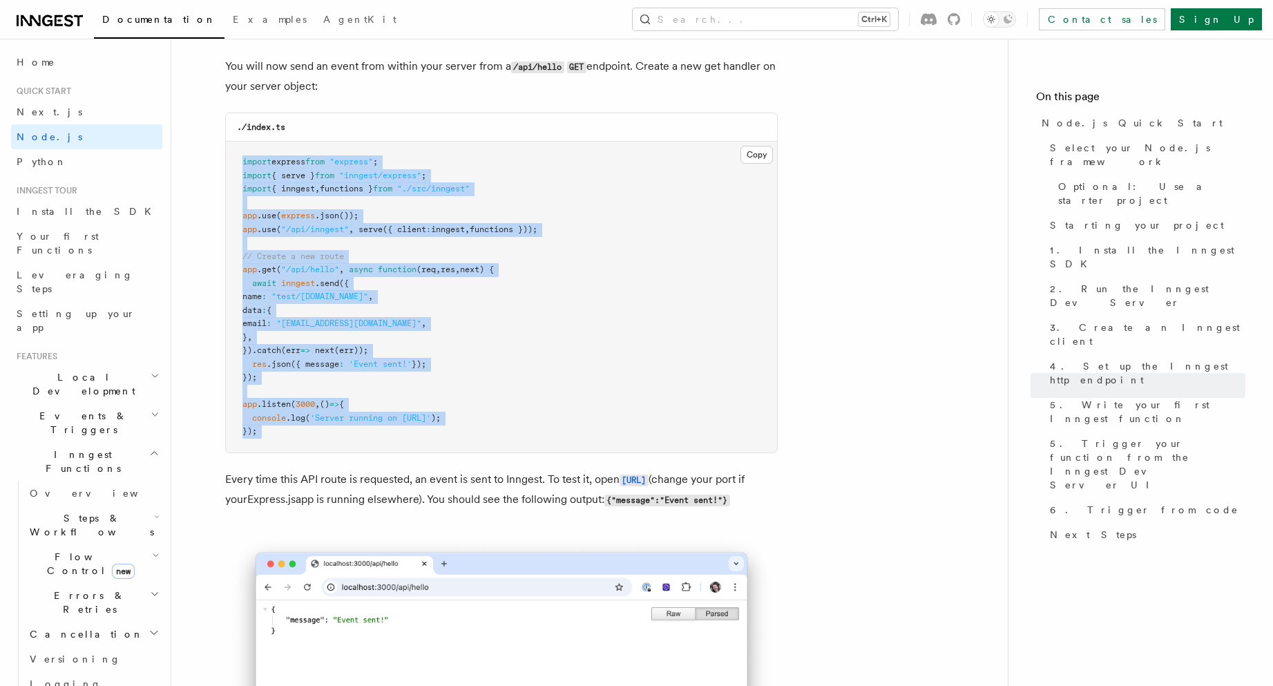
drag, startPoint x: 423, startPoint y: 177, endPoint x: 407, endPoint y: 452, distance: 276.0
click at [407, 452] on pre "import express from "express" ; import { serve } from "inngest/express" ; impor…" at bounding box center [501, 297] width 551 height 311
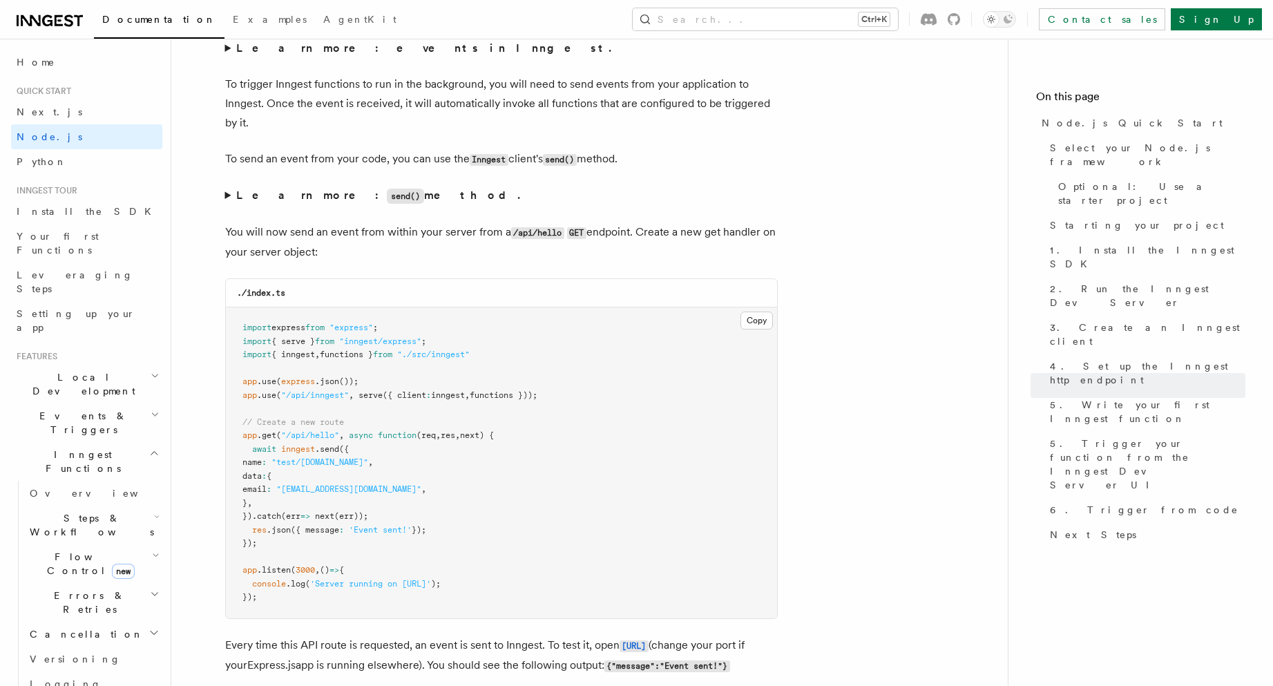
scroll to position [7043, 0]
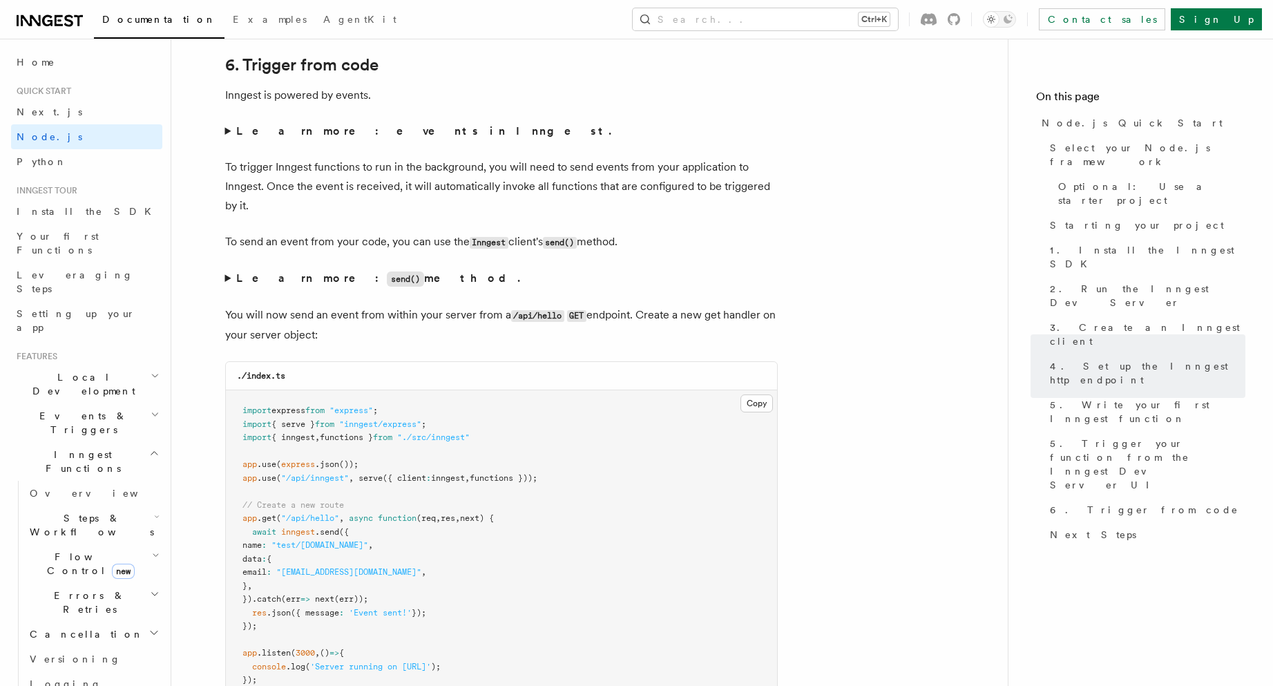
click at [291, 284] on strong "Learn more: send() method." at bounding box center [379, 277] width 287 height 13
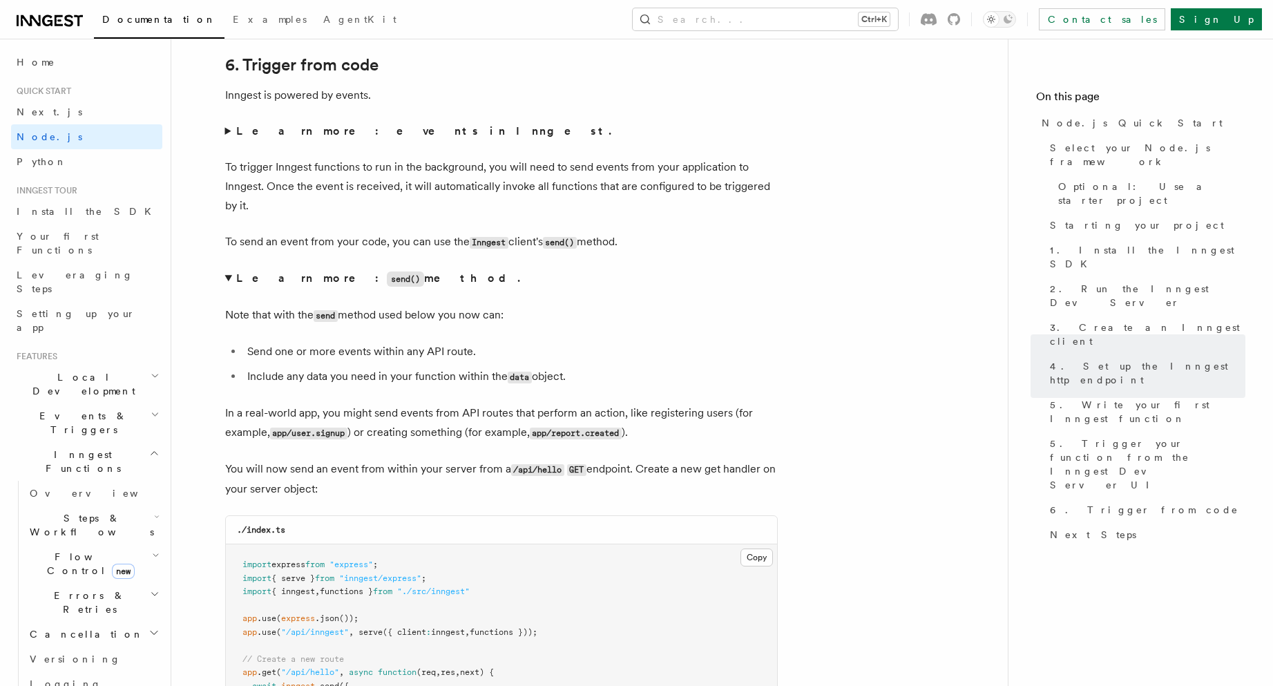
click at [291, 284] on strong "Learn more: send() method." at bounding box center [379, 277] width 287 height 13
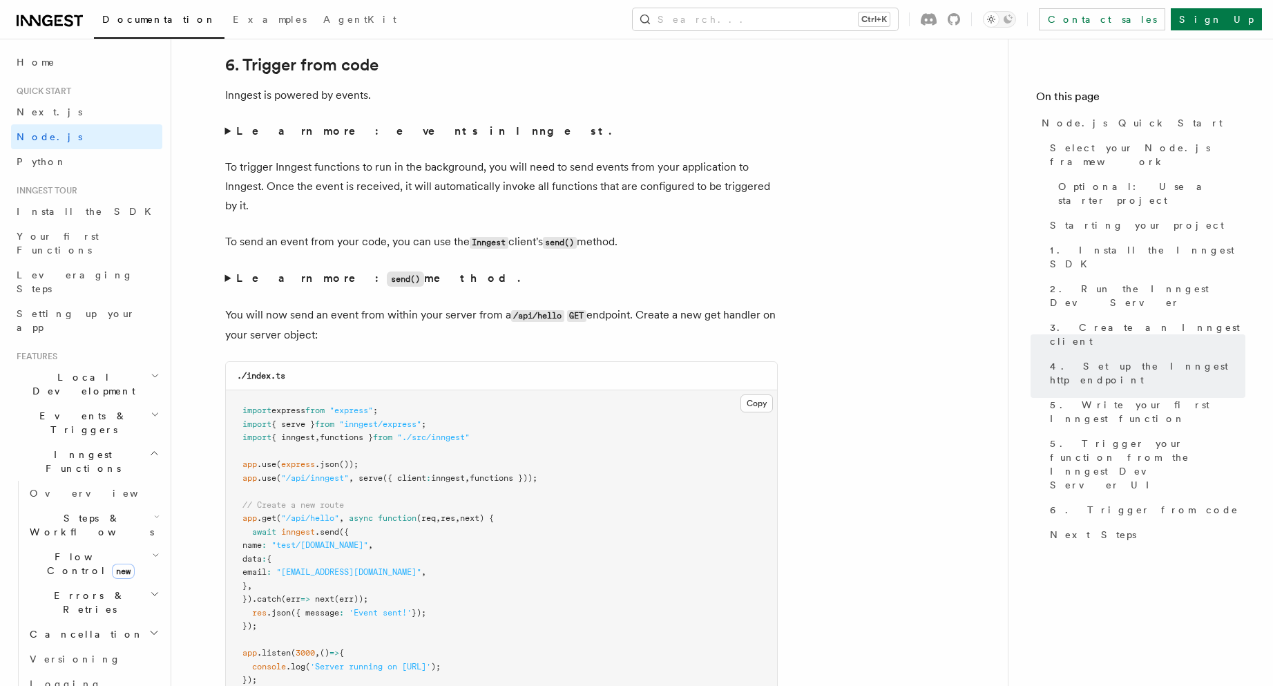
click at [300, 141] on summary "Learn more: events in Inngest." at bounding box center [501, 131] width 552 height 19
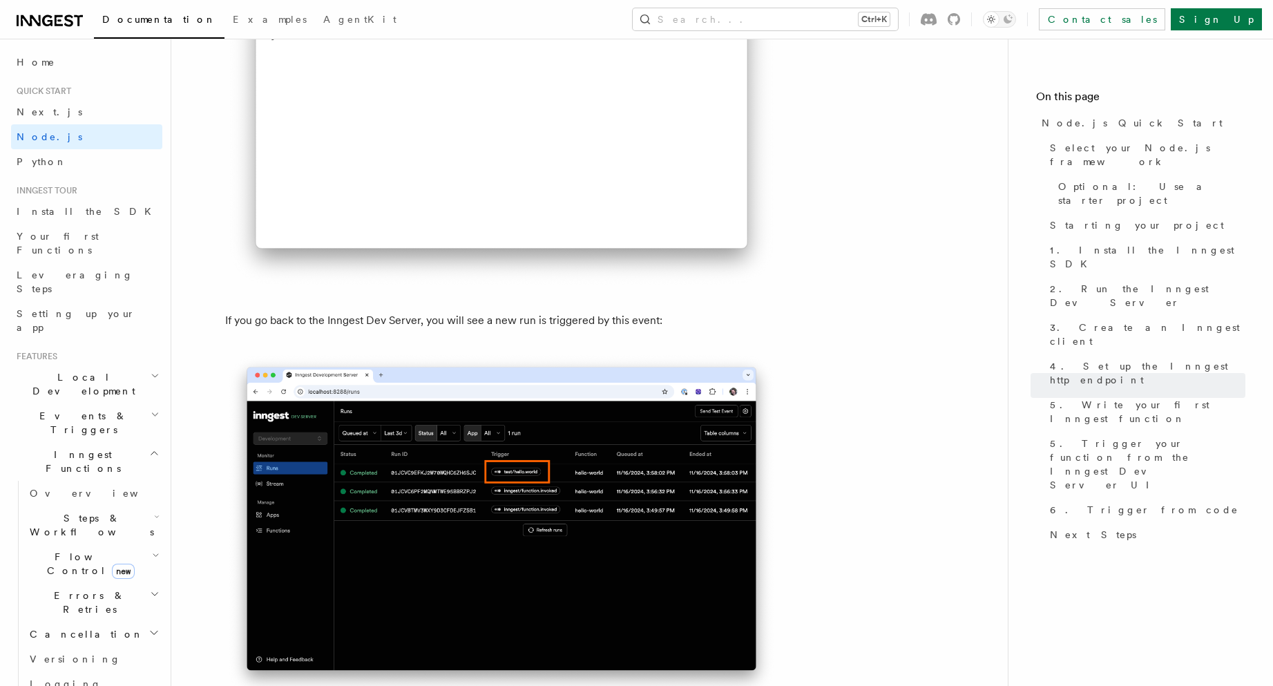
scroll to position [8037, 0]
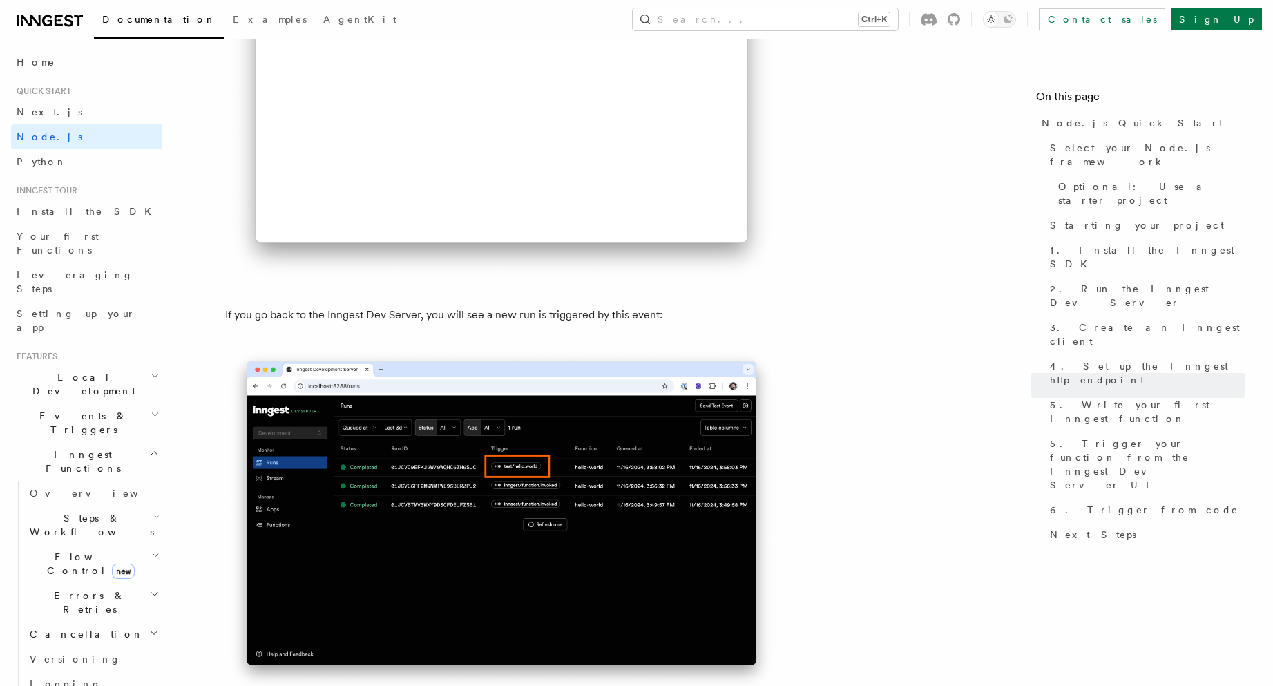
click at [382, 272] on img at bounding box center [501, 107] width 552 height 351
click at [318, 325] on p "If you go back to the Inngest Dev Server, you will see a new run is triggered b…" at bounding box center [501, 314] width 552 height 19
click at [317, 325] on p "If you go back to the Inngest Dev Server, you will see a new run is triggered b…" at bounding box center [501, 314] width 552 height 19
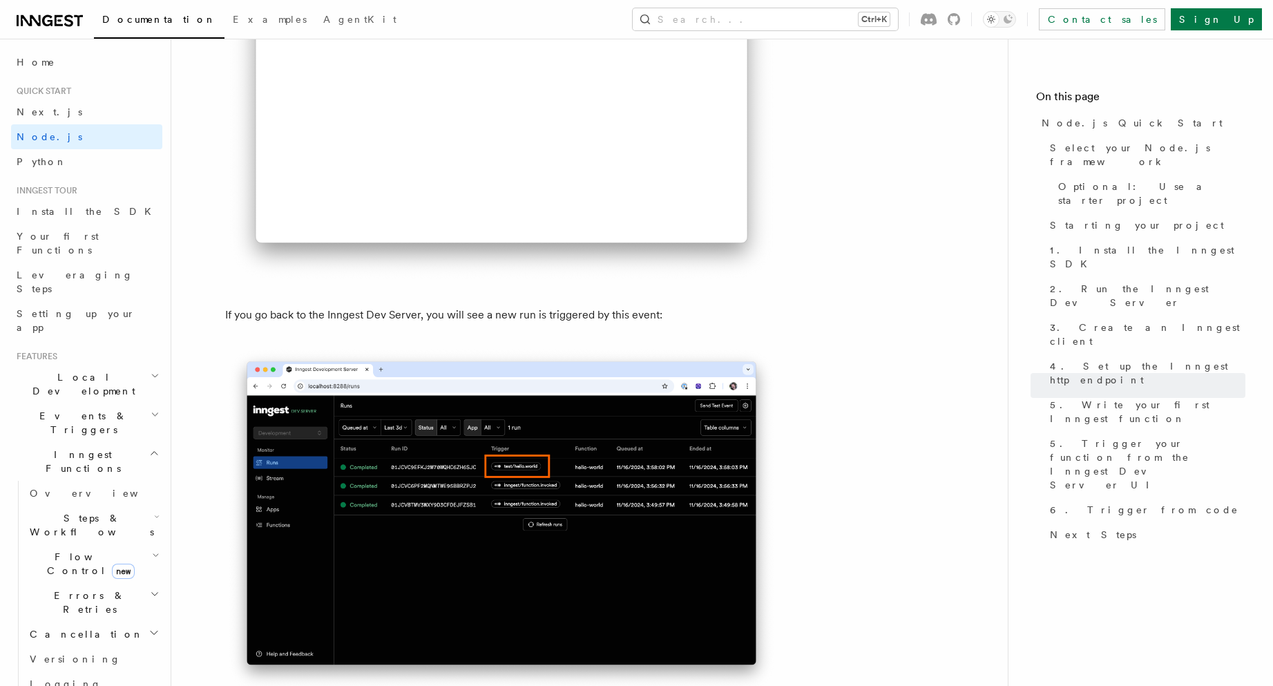
click at [468, 325] on p "If you go back to the Inngest Dev Server, you will see a new run is triggered b…" at bounding box center [501, 314] width 552 height 19
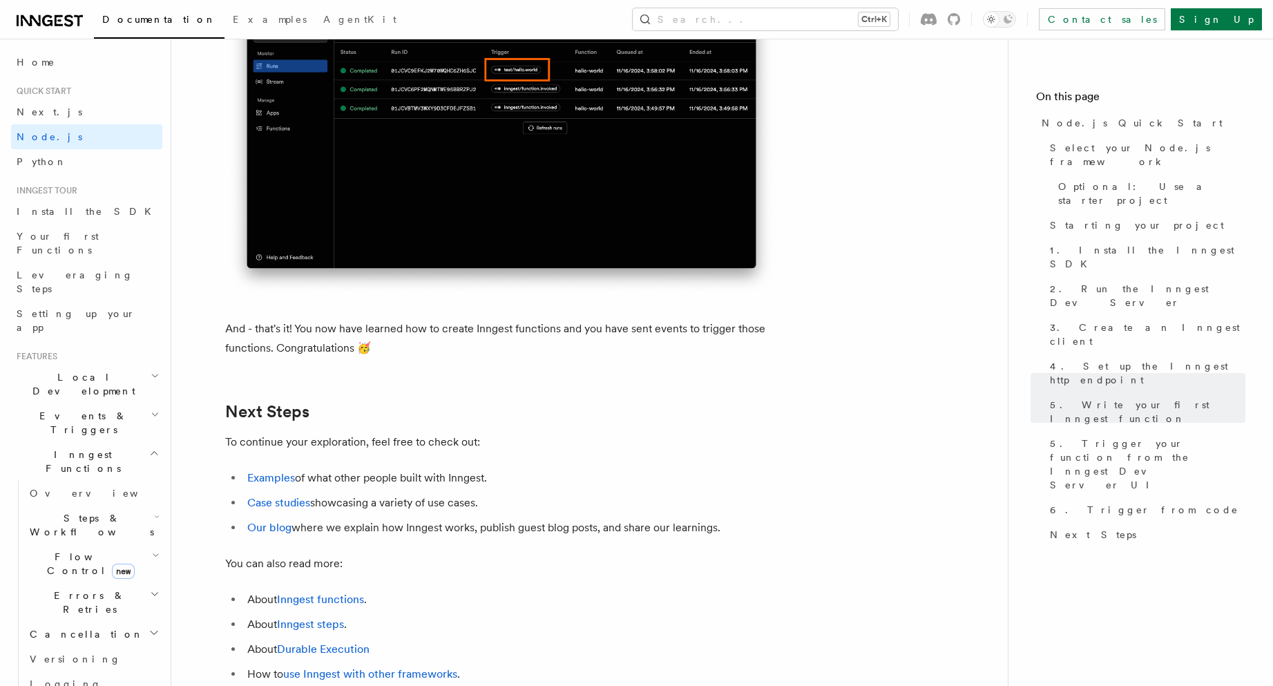
scroll to position [8534, 0]
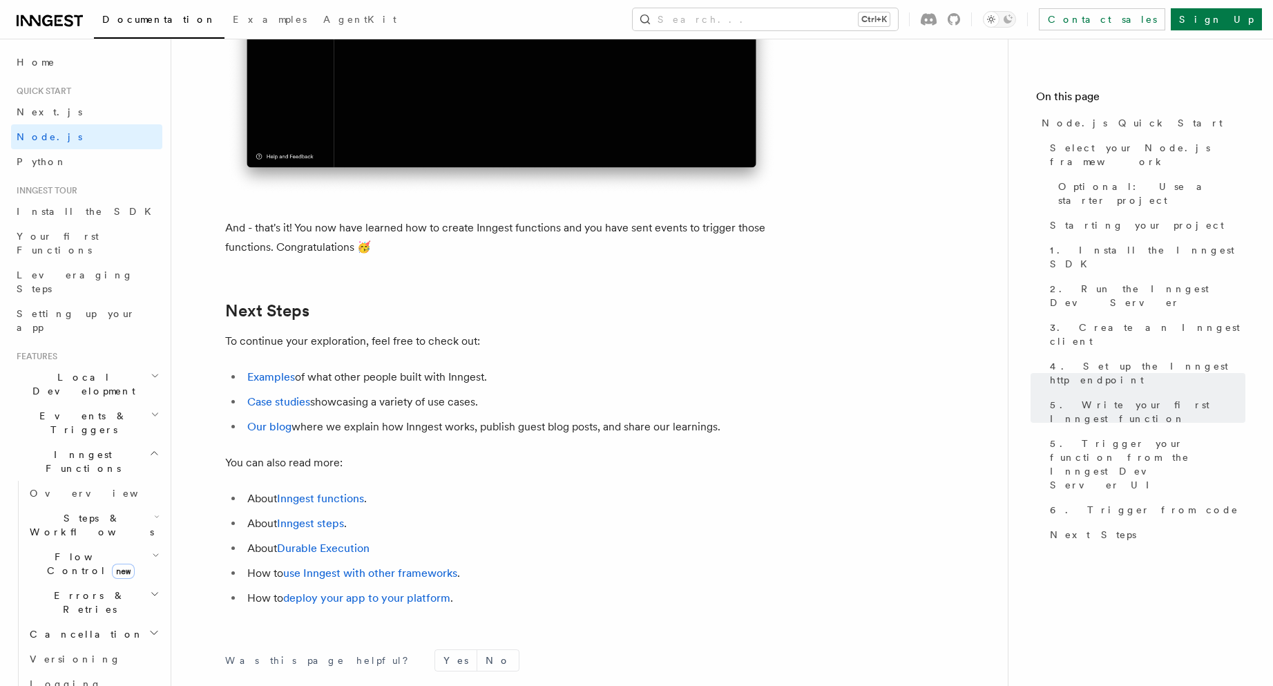
click at [288, 257] on p "And - that's it! You now have learned how to create Inngest functions and you h…" at bounding box center [501, 237] width 552 height 39
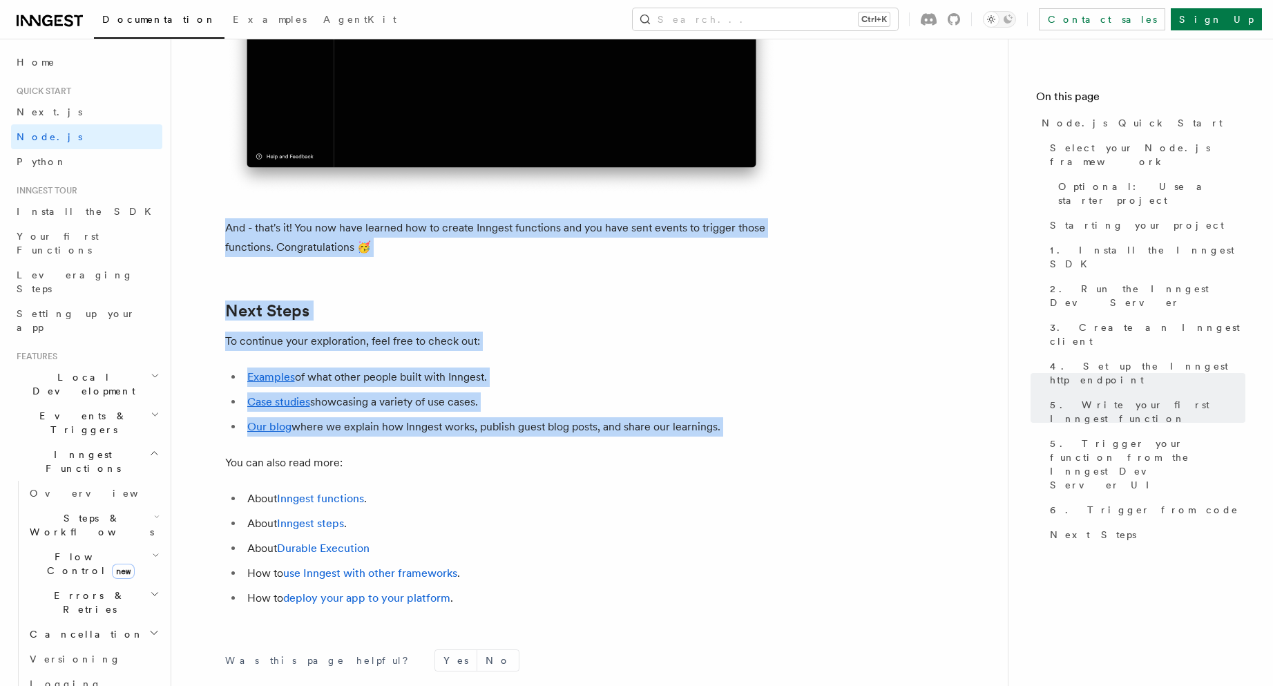
drag, startPoint x: 288, startPoint y: 278, endPoint x: 409, endPoint y: 467, distance: 224.5
click at [409, 436] on li "Our blog where we explain how Inngest works, publish guest blog posts, and shar…" at bounding box center [510, 426] width 534 height 19
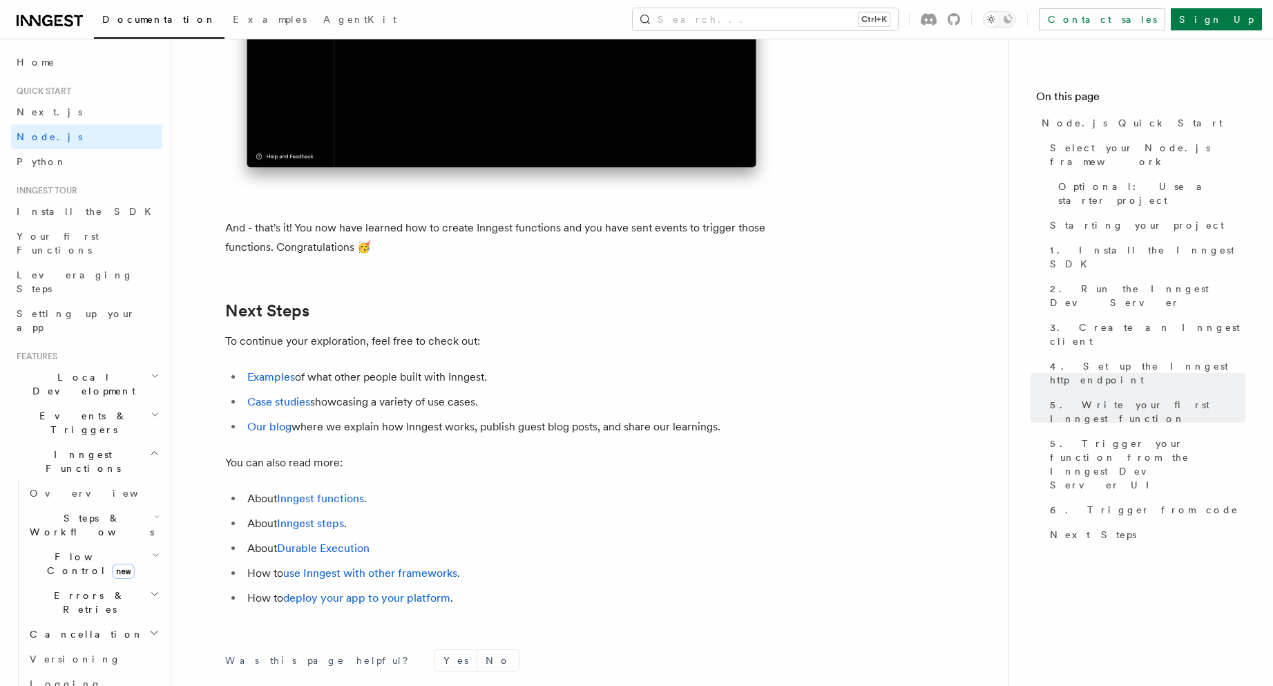
click at [409, 436] on li "Our blog where we explain how Inngest works, publish guest blog posts, and shar…" at bounding box center [510, 426] width 534 height 19
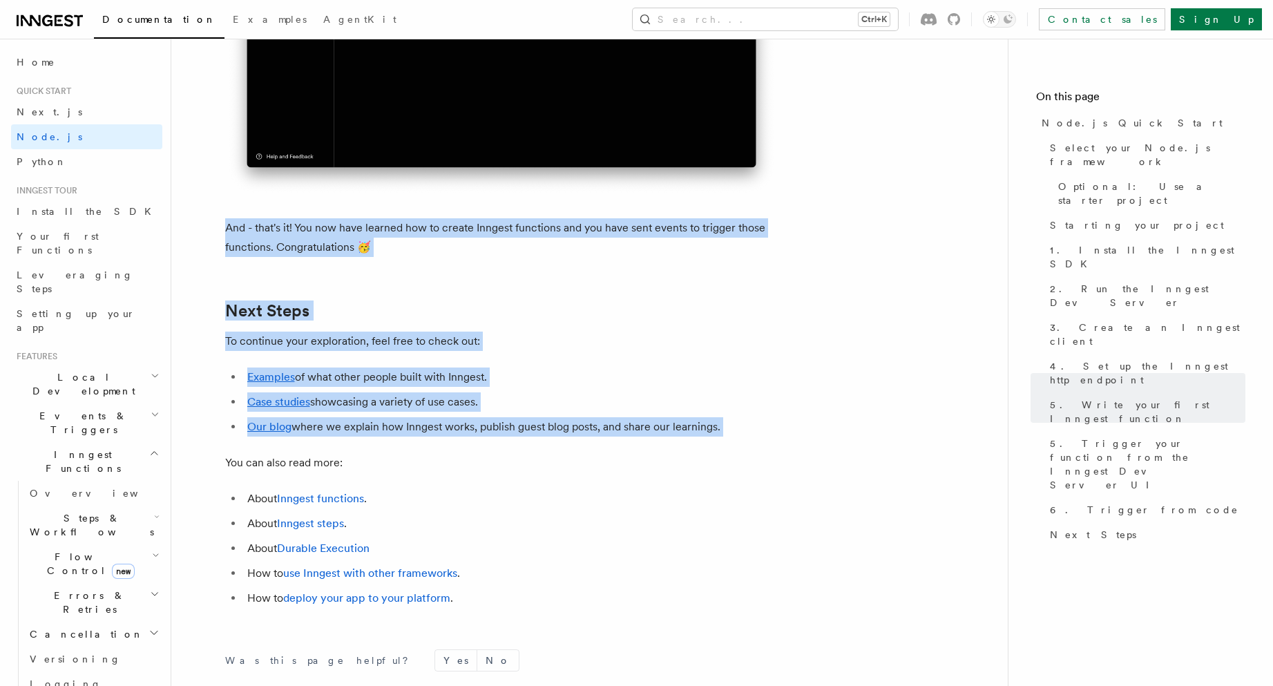
drag, startPoint x: 409, startPoint y: 467, endPoint x: 345, endPoint y: 271, distance: 206.3
click at [345, 257] on p "And - that's it! You now have learned how to create Inngest functions and you h…" at bounding box center [501, 237] width 552 height 39
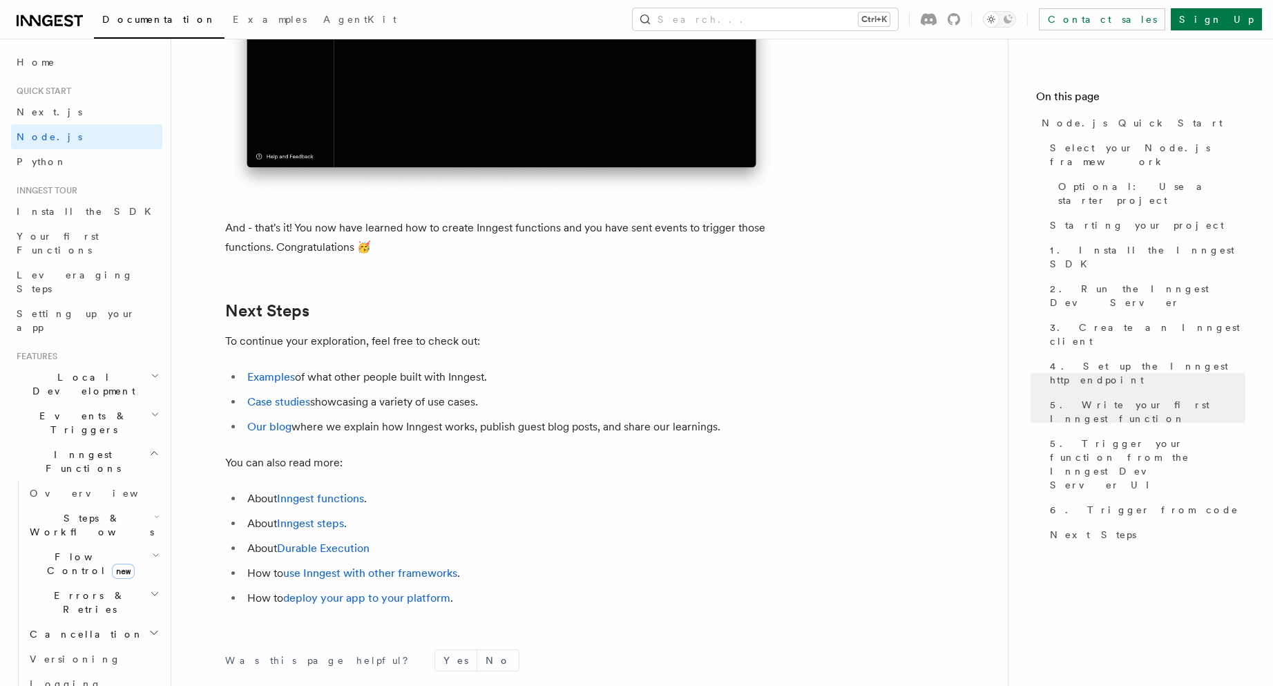
click at [345, 257] on p "And - that's it! You now have learned how to create Inngest functions and you h…" at bounding box center [501, 237] width 552 height 39
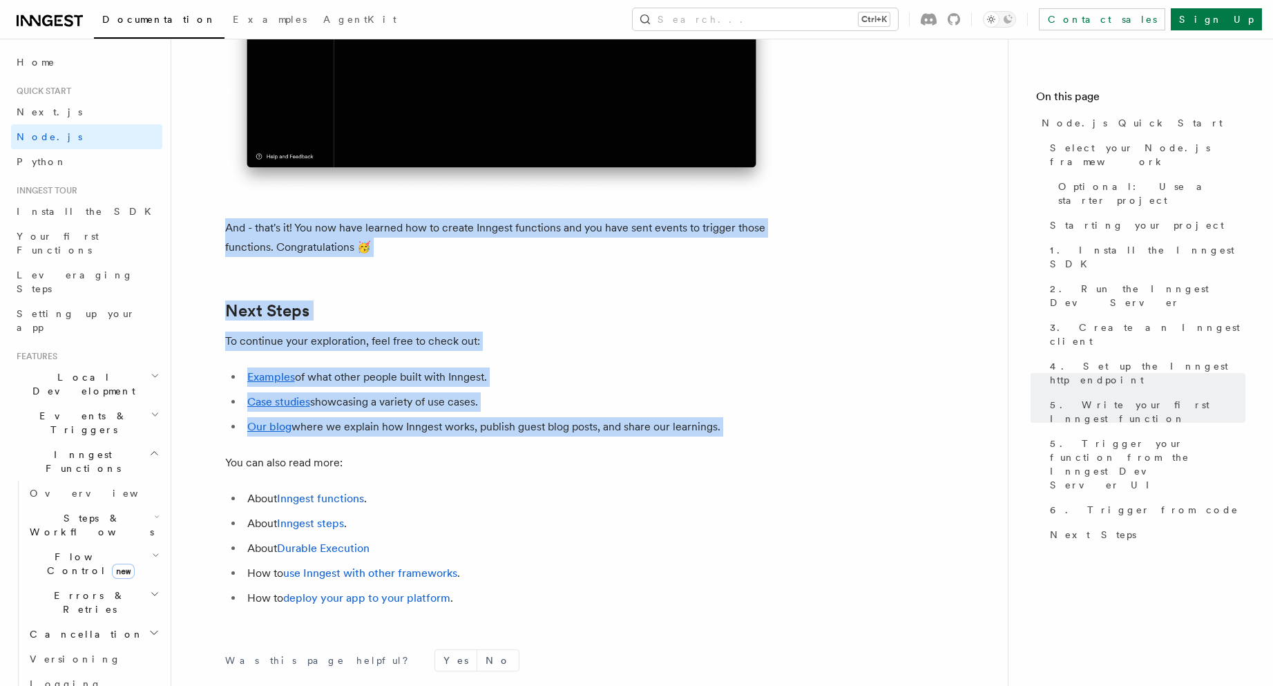
drag, startPoint x: 345, startPoint y: 271, endPoint x: 379, endPoint y: 454, distance: 185.5
click at [379, 436] on ul "Examples of what other people built with Inngest. Case studies showcasing a var…" at bounding box center [501, 401] width 552 height 69
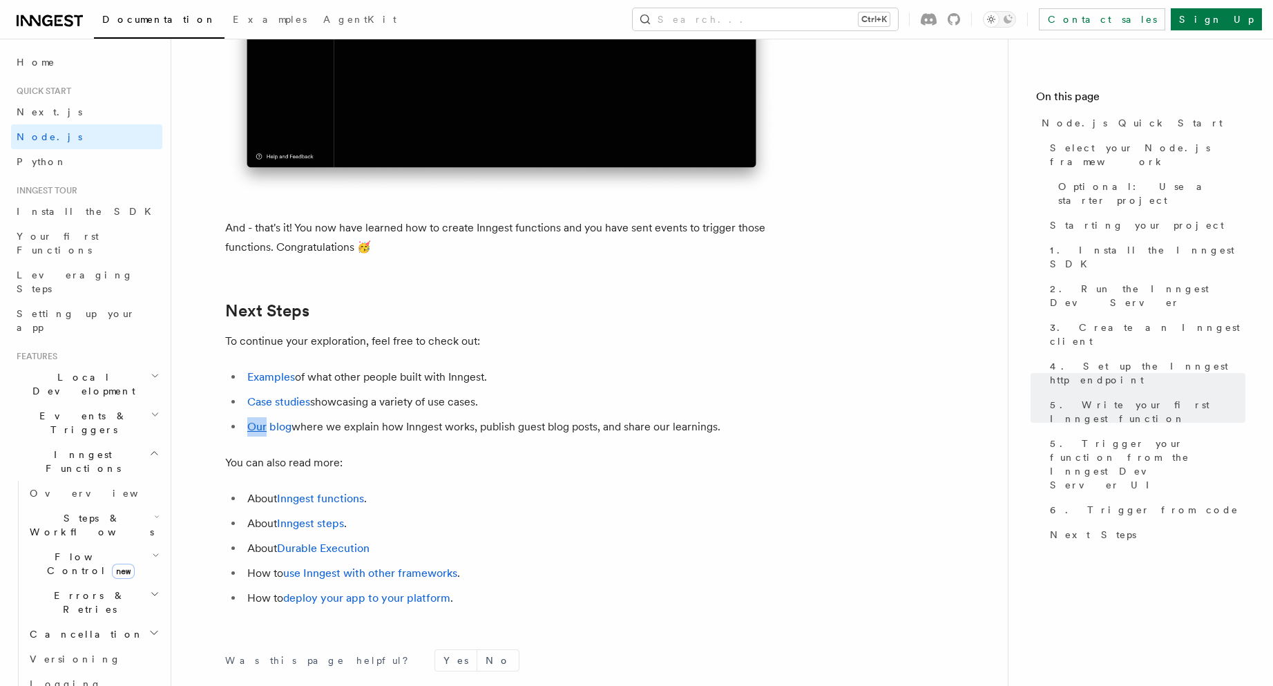
click at [379, 436] on ul "Examples of what other people built with Inngest. Case studies showcasing a var…" at bounding box center [501, 401] width 552 height 69
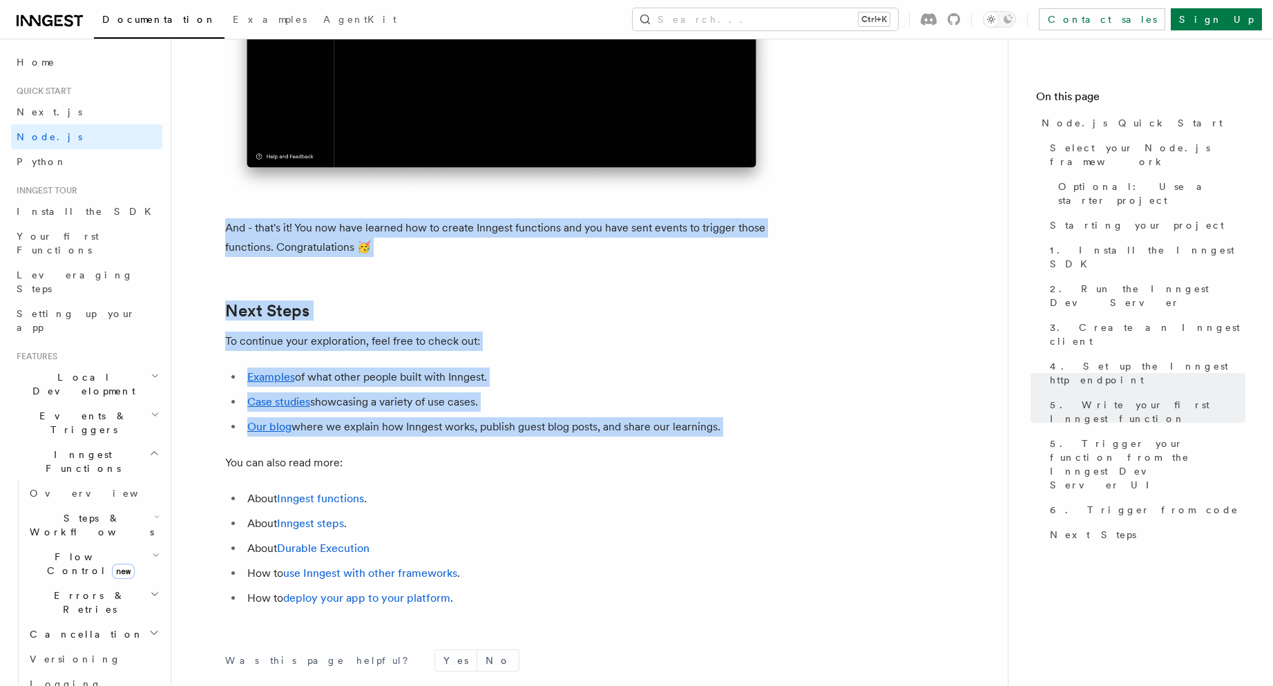
drag, startPoint x: 379, startPoint y: 454, endPoint x: 353, endPoint y: 273, distance: 182.8
click at [353, 257] on p "And - that's it! You now have learned how to create Inngest functions and you h…" at bounding box center [501, 237] width 552 height 39
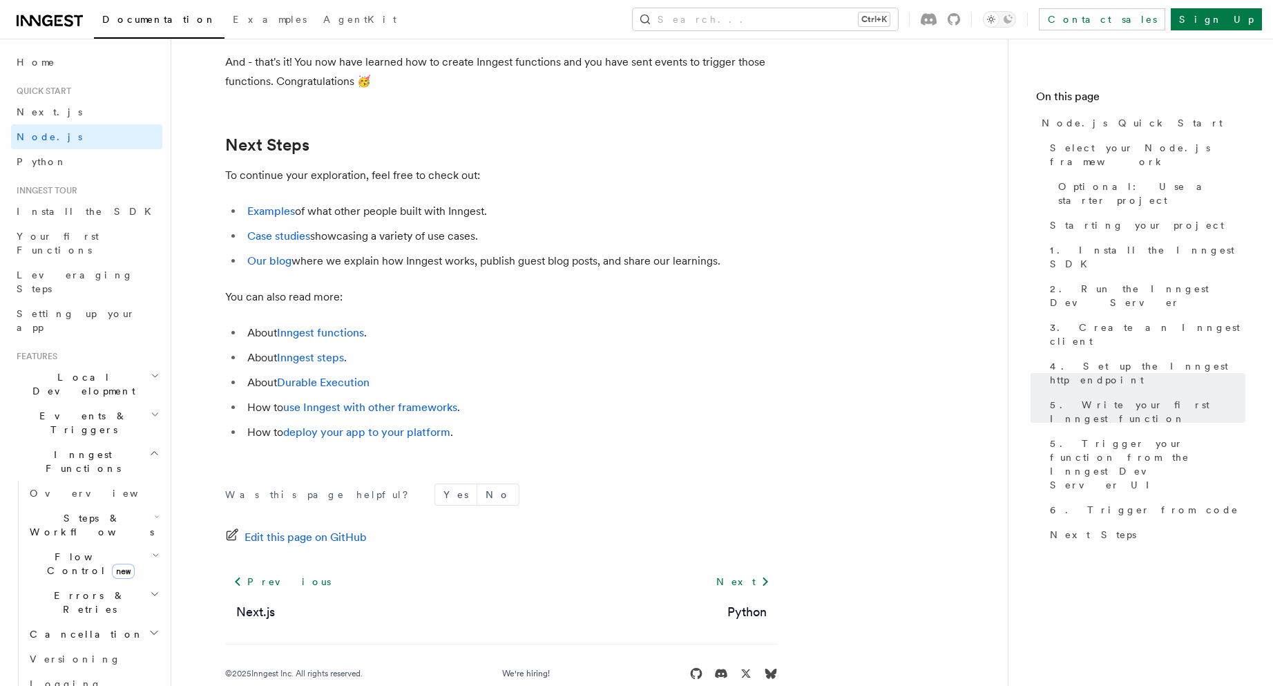
scroll to position [8766, 0]
